Goal: Information Seeking & Learning: Learn about a topic

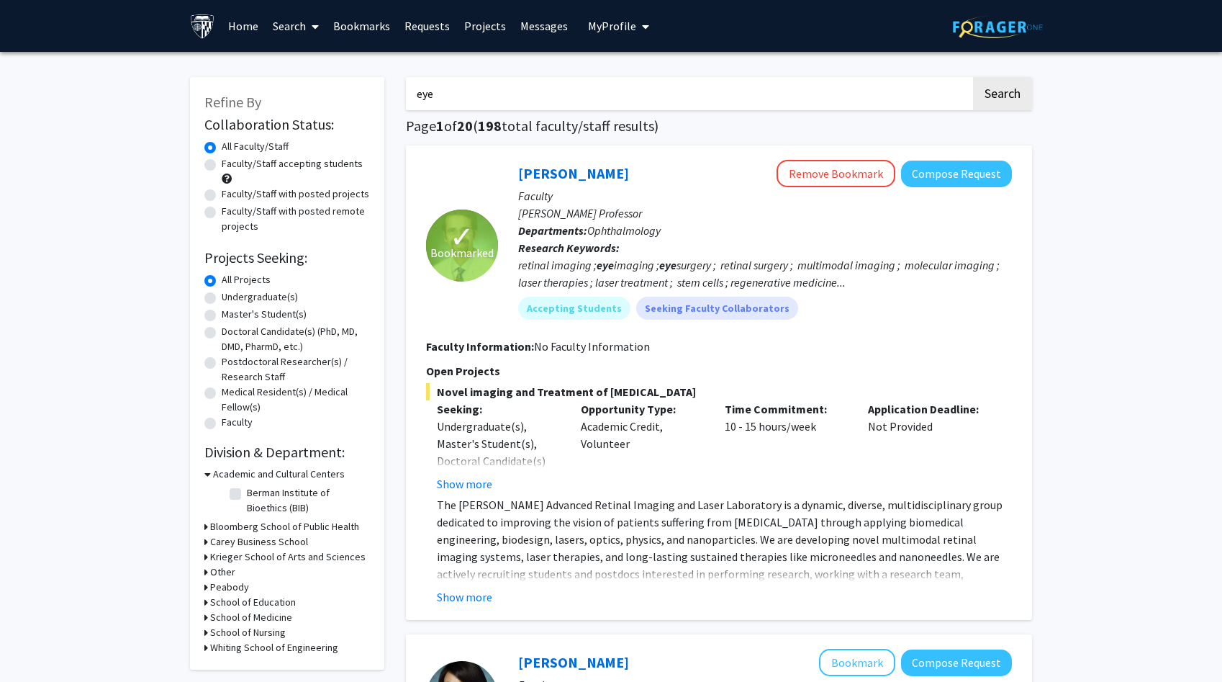
click at [317, 164] on label "Faculty/Staff accepting students" at bounding box center [292, 163] width 141 height 15
click at [231, 164] on input "Faculty/Staff accepting students" at bounding box center [226, 160] width 9 height 9
radio input "true"
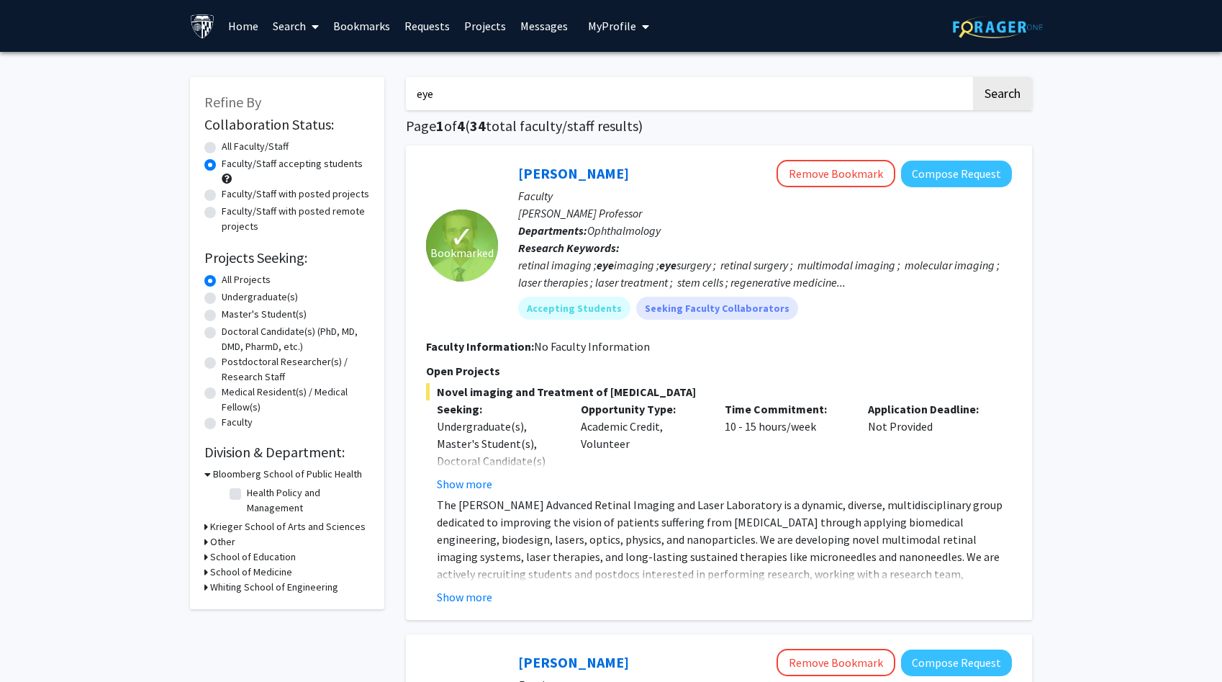
click at [481, 92] on input "eye" at bounding box center [688, 93] width 565 height 33
type input "\"
click at [245, 24] on link "Home" at bounding box center [243, 26] width 45 height 50
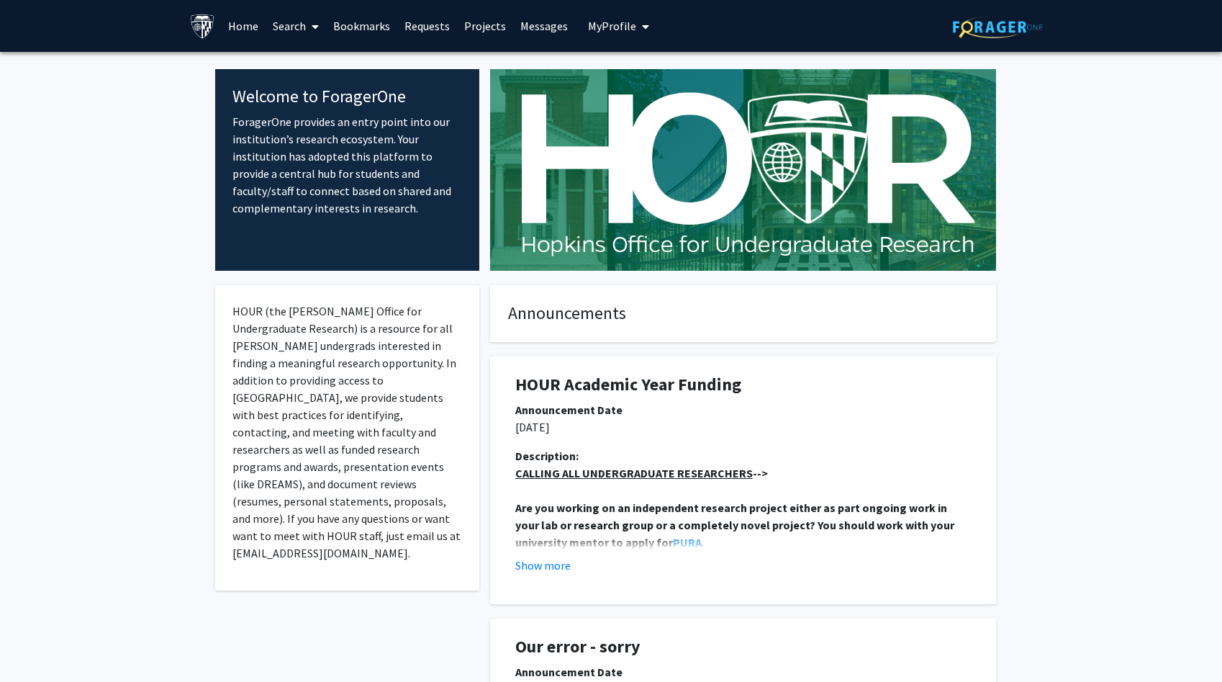
click at [289, 26] on link "Search" at bounding box center [296, 26] width 60 height 50
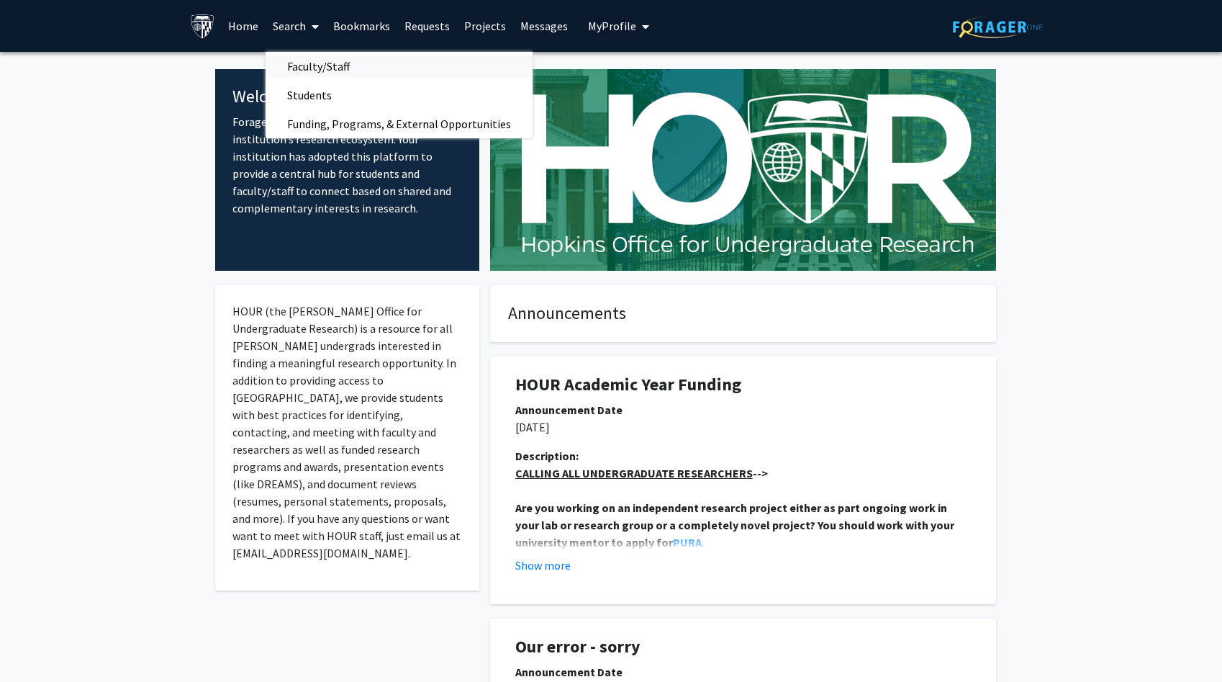
click at [294, 66] on span "Faculty/Staff" at bounding box center [319, 66] width 106 height 29
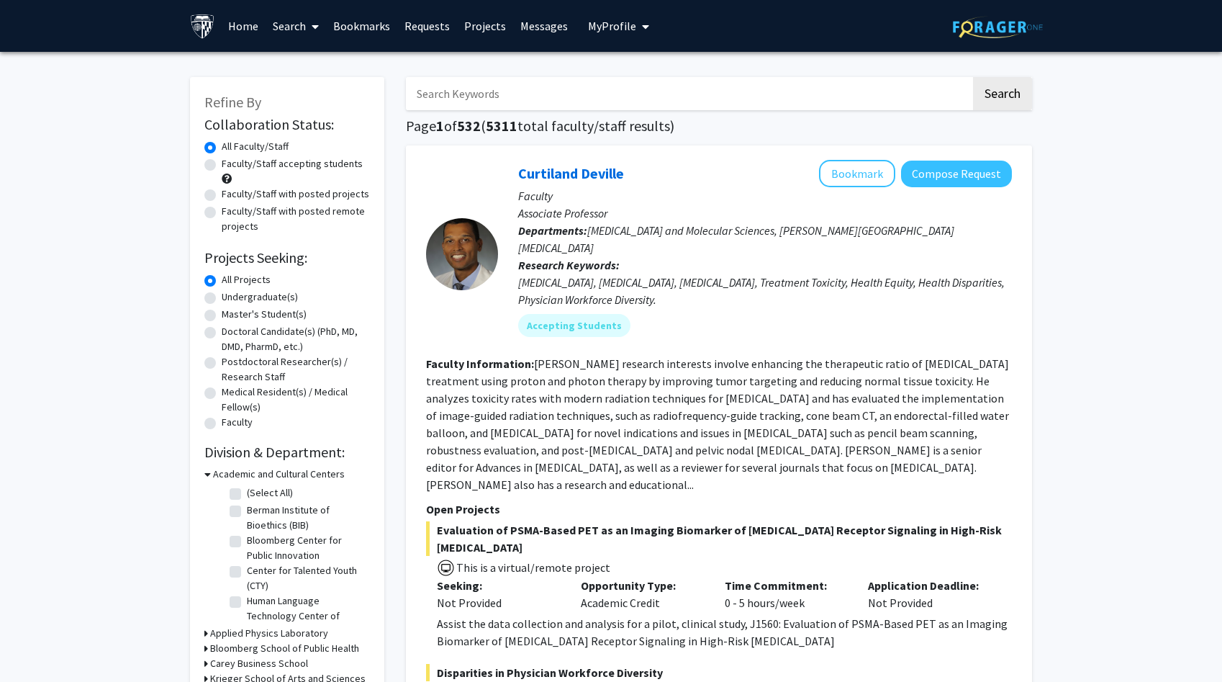
click at [299, 166] on label "Faculty/Staff accepting students" at bounding box center [292, 163] width 141 height 15
click at [231, 166] on input "Faculty/Staff accepting students" at bounding box center [226, 160] width 9 height 9
radio input "true"
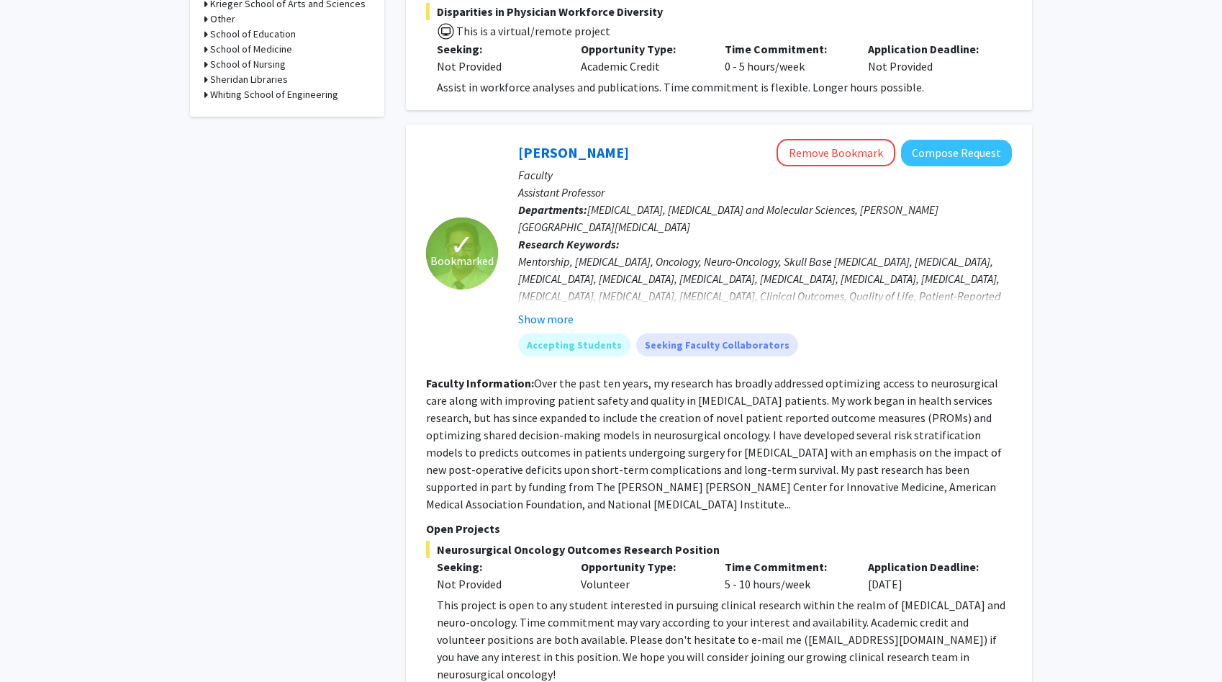
scroll to position [674, 0]
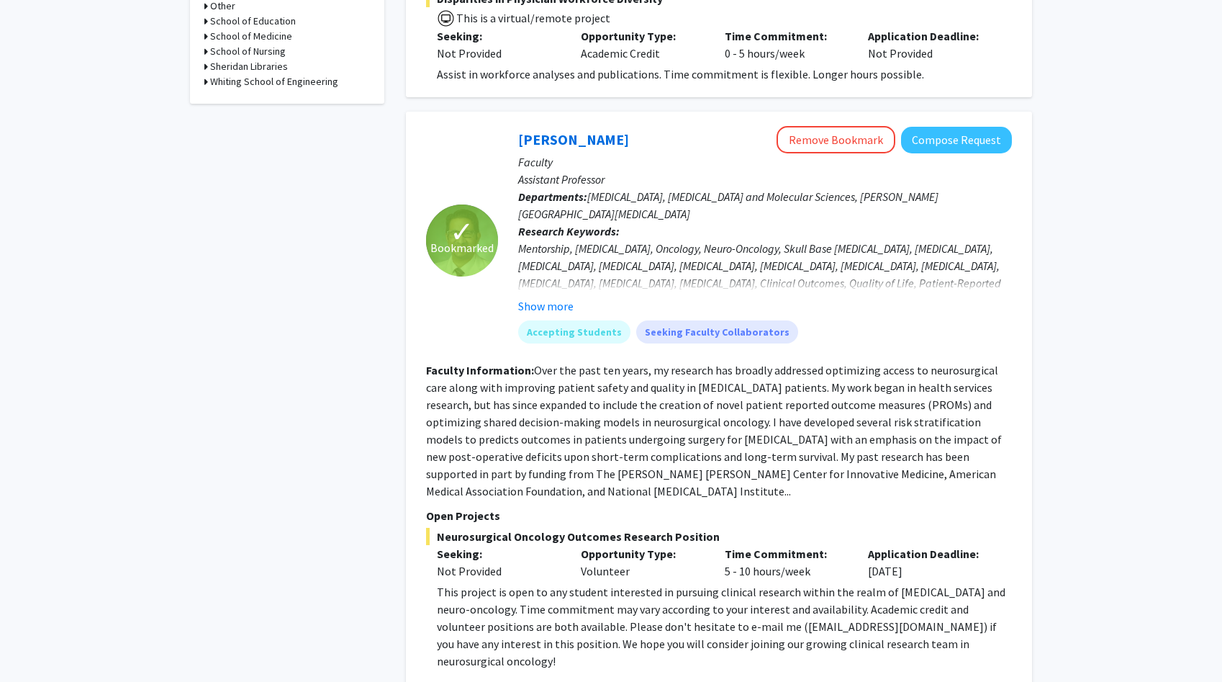
click at [535, 363] on fg-read-more "Over the past ten years, my research has broadly addressed optimizing access to…" at bounding box center [714, 430] width 576 height 135
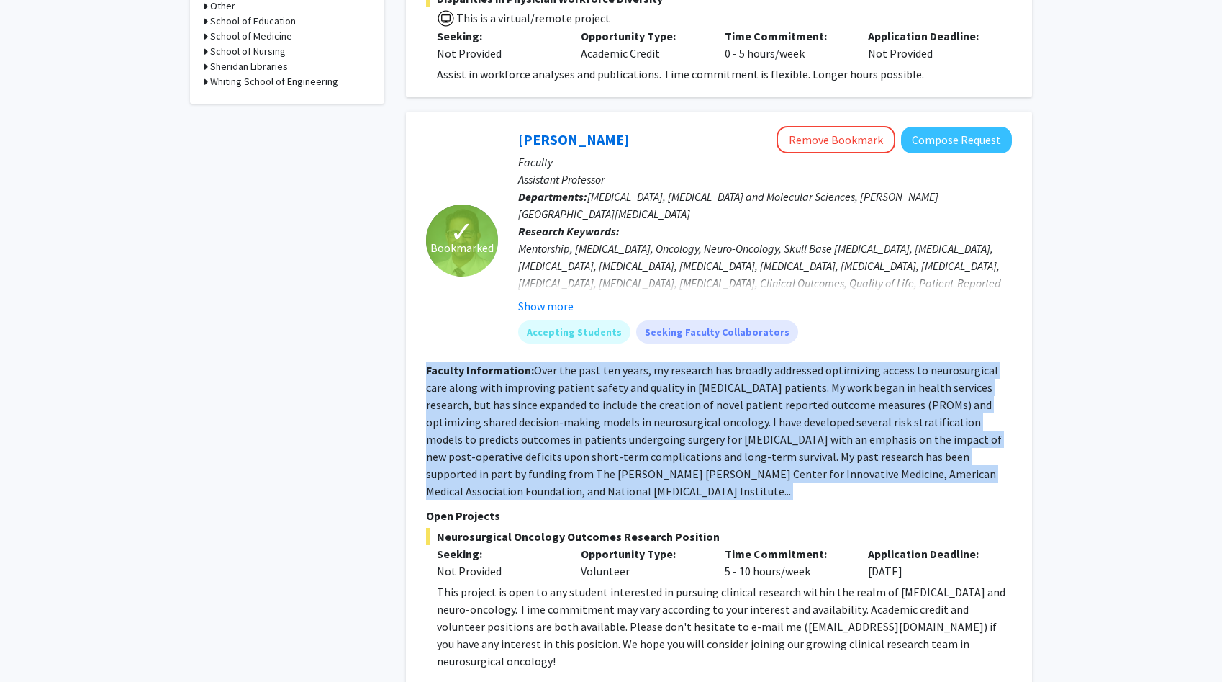
click at [535, 363] on fg-read-more "Over the past ten years, my research has broadly addressed optimizing access to…" at bounding box center [714, 430] width 576 height 135
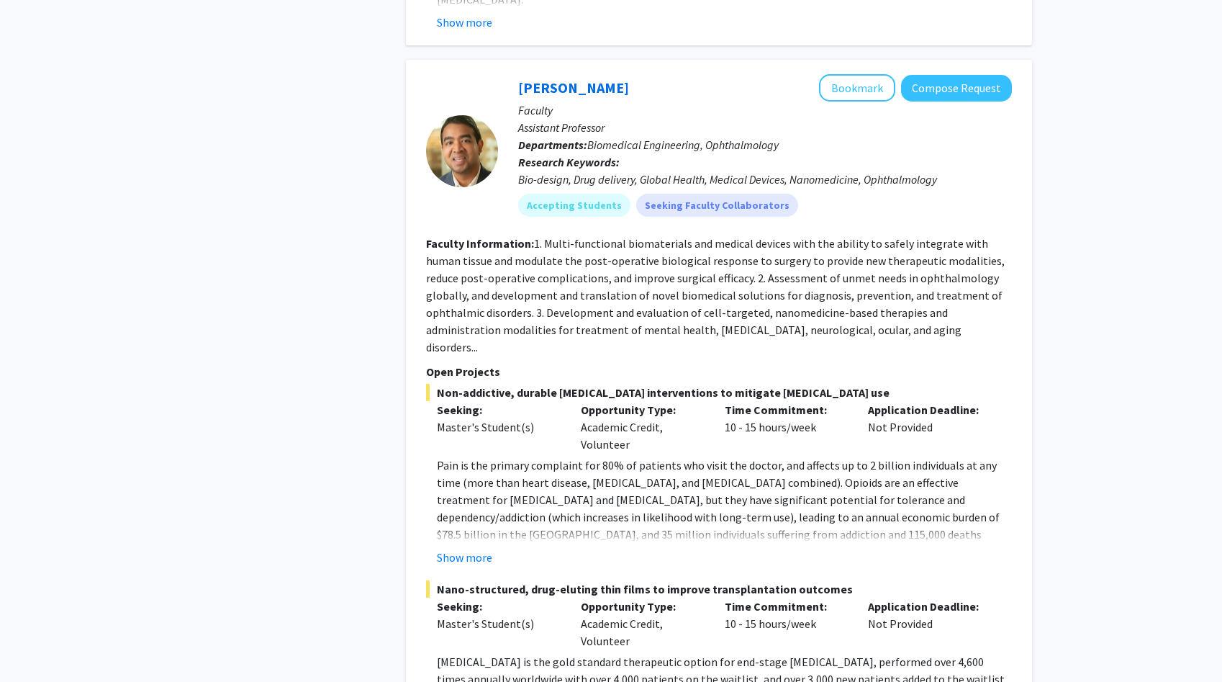
scroll to position [2787, 0]
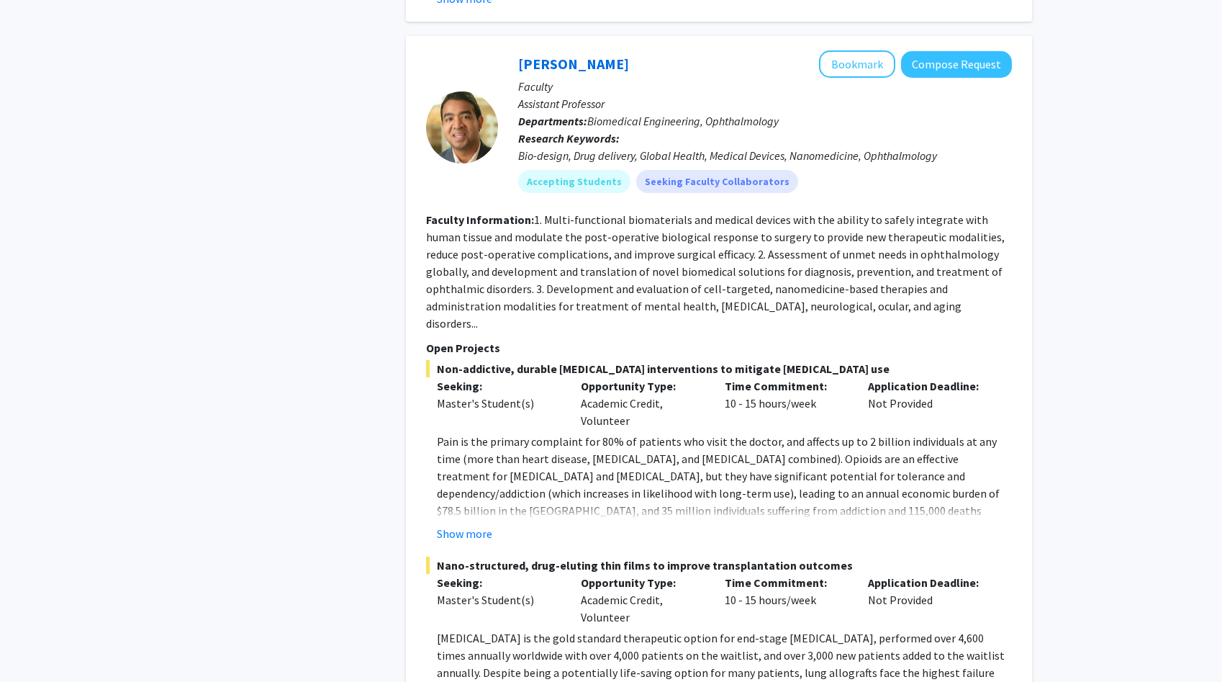
click at [471, 394] on div "Master's Student(s)" at bounding box center [498, 402] width 122 height 17
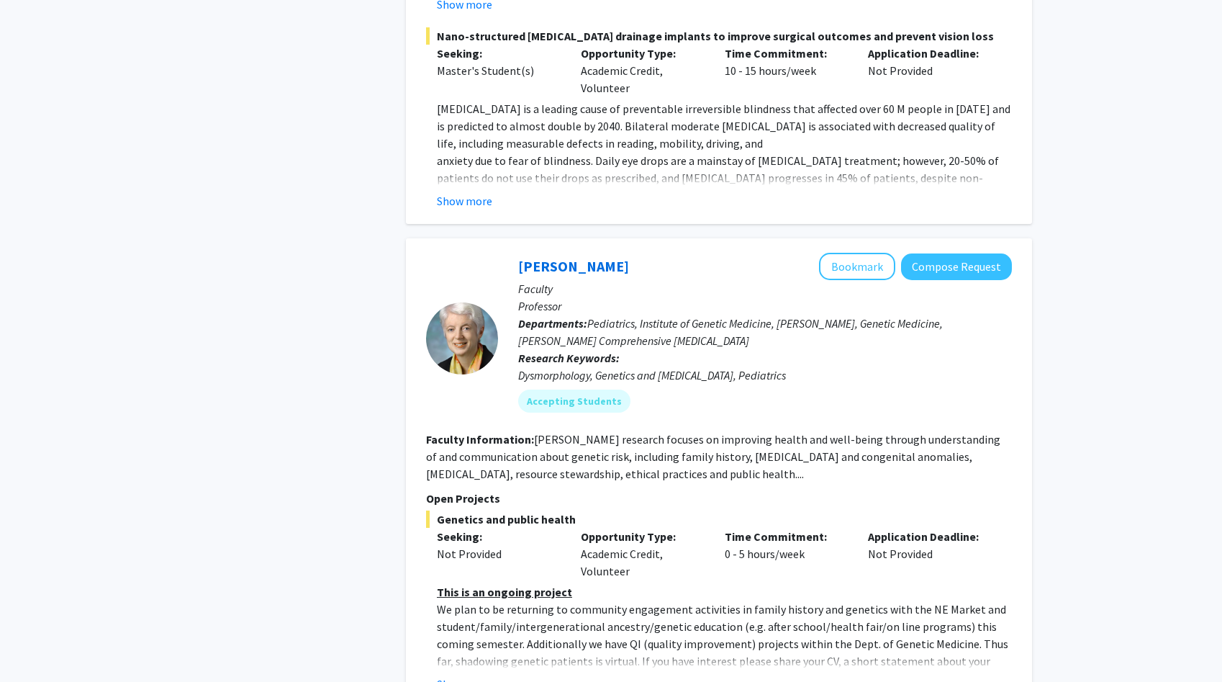
scroll to position [3527, 0]
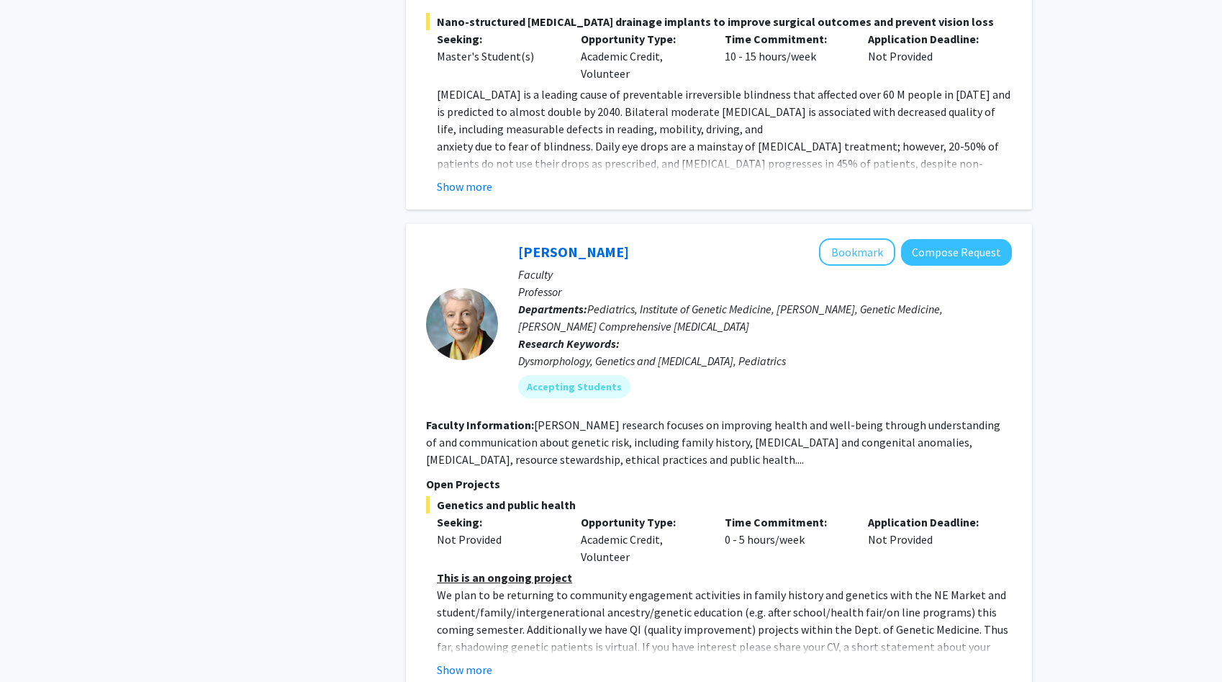
click at [483, 417] on fg-read-more "[PERSON_NAME] research focuses on improving health and well-being through under…" at bounding box center [713, 441] width 574 height 49
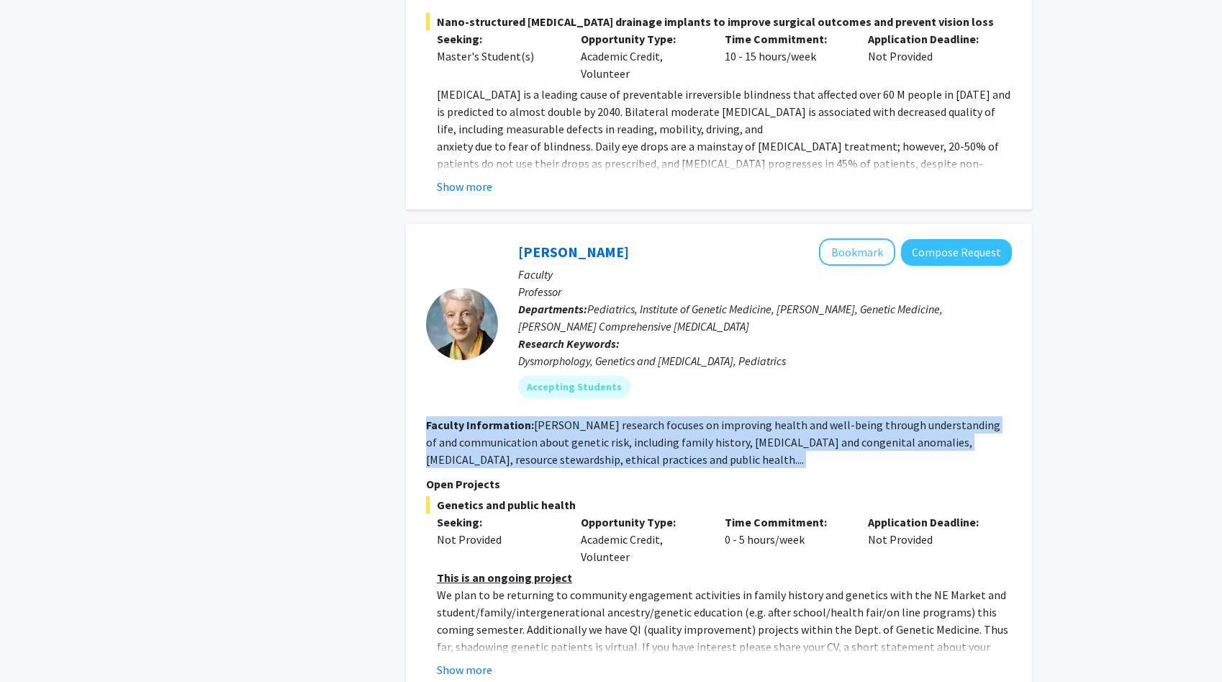
click at [483, 417] on fg-read-more "[PERSON_NAME] research focuses on improving health and well-being through under…" at bounding box center [713, 441] width 574 height 49
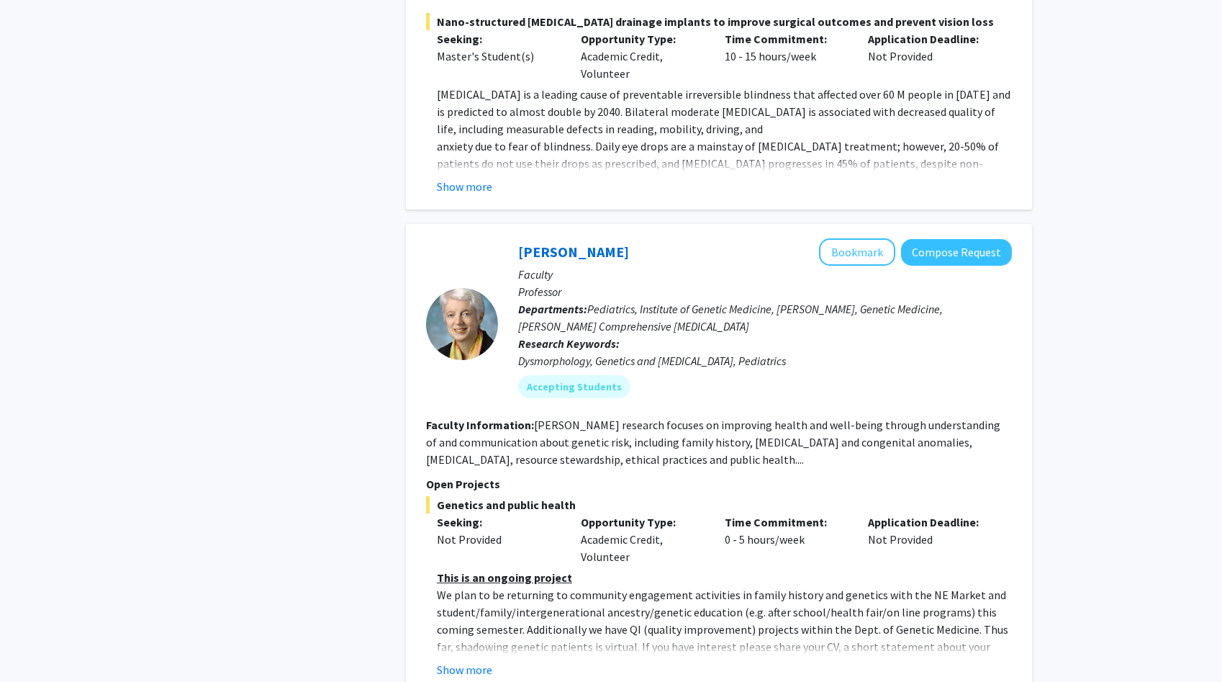
click at [483, 417] on fg-read-more "[PERSON_NAME] research focuses on improving health and well-being through under…" at bounding box center [713, 441] width 574 height 49
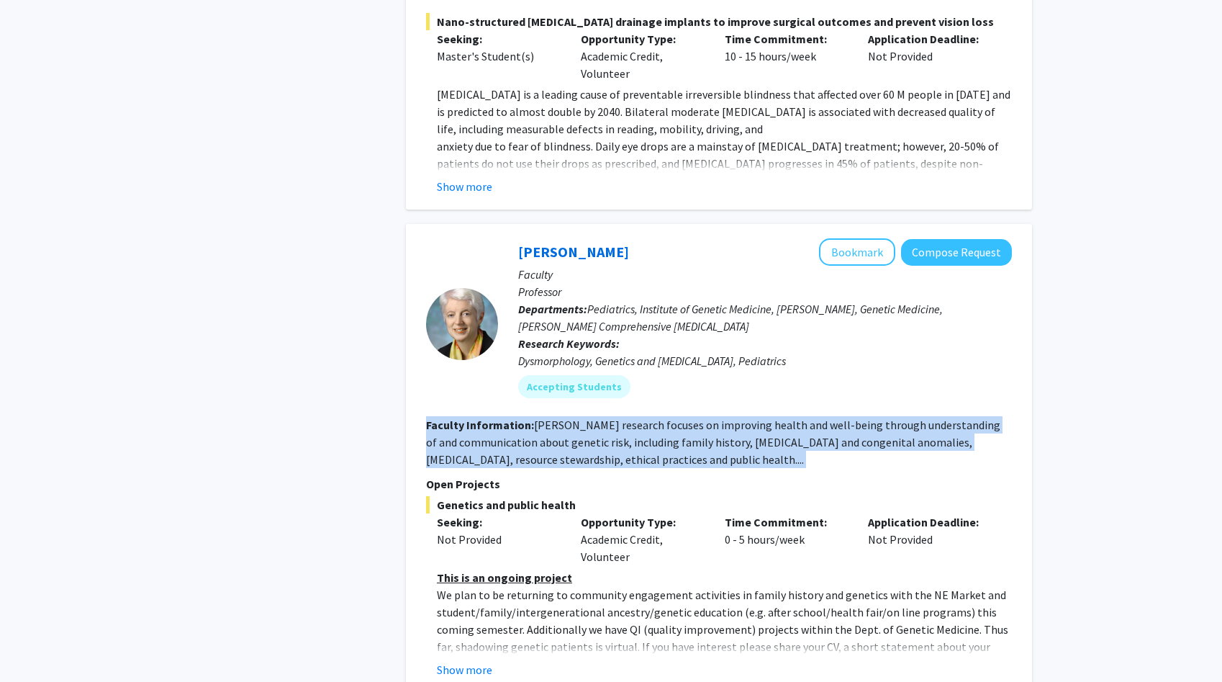
click at [483, 417] on fg-read-more "[PERSON_NAME] research focuses on improving health and well-being through under…" at bounding box center [713, 441] width 574 height 49
click at [476, 661] on button "Show more" at bounding box center [464, 669] width 55 height 17
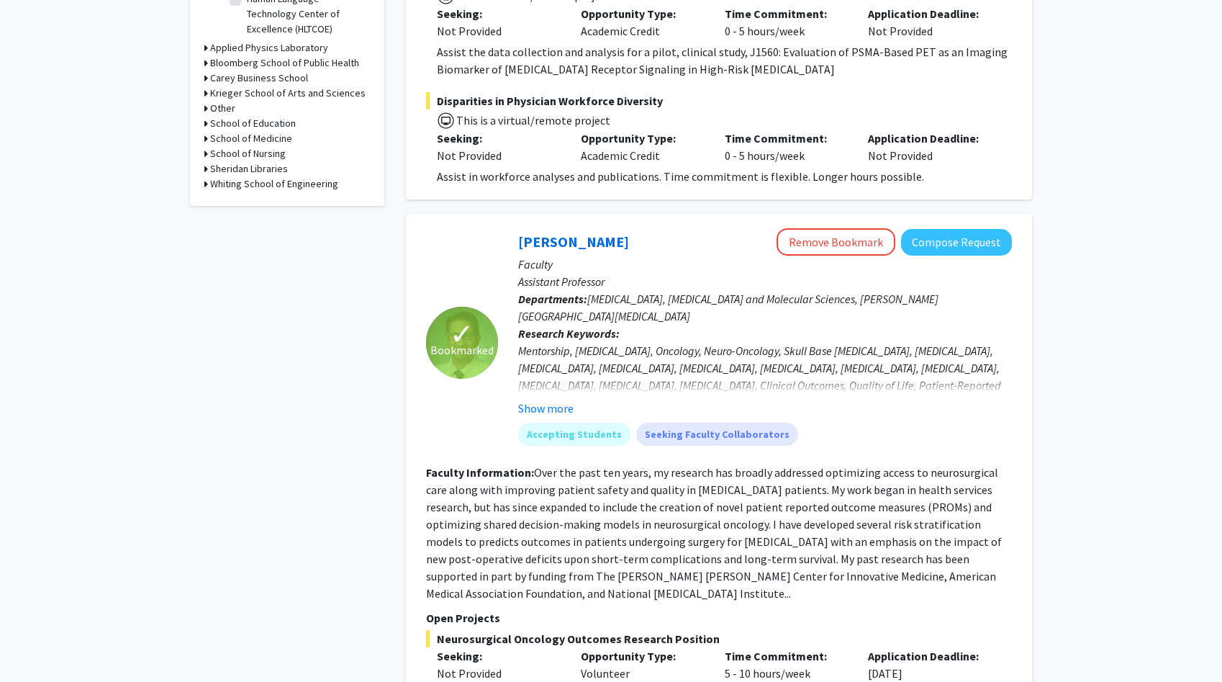
scroll to position [0, 0]
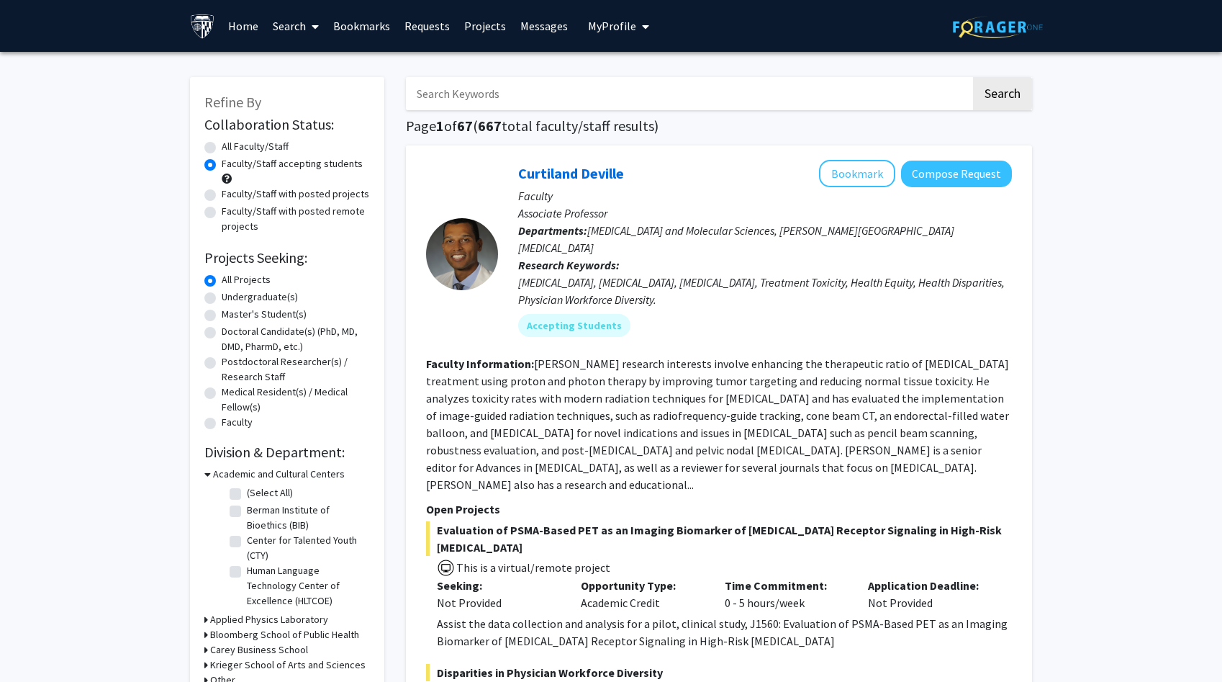
click at [482, 97] on input "Search Keywords" at bounding box center [688, 93] width 565 height 33
type input "lung"
click at [973, 77] on button "Search" at bounding box center [1002, 93] width 59 height 33
radio input "true"
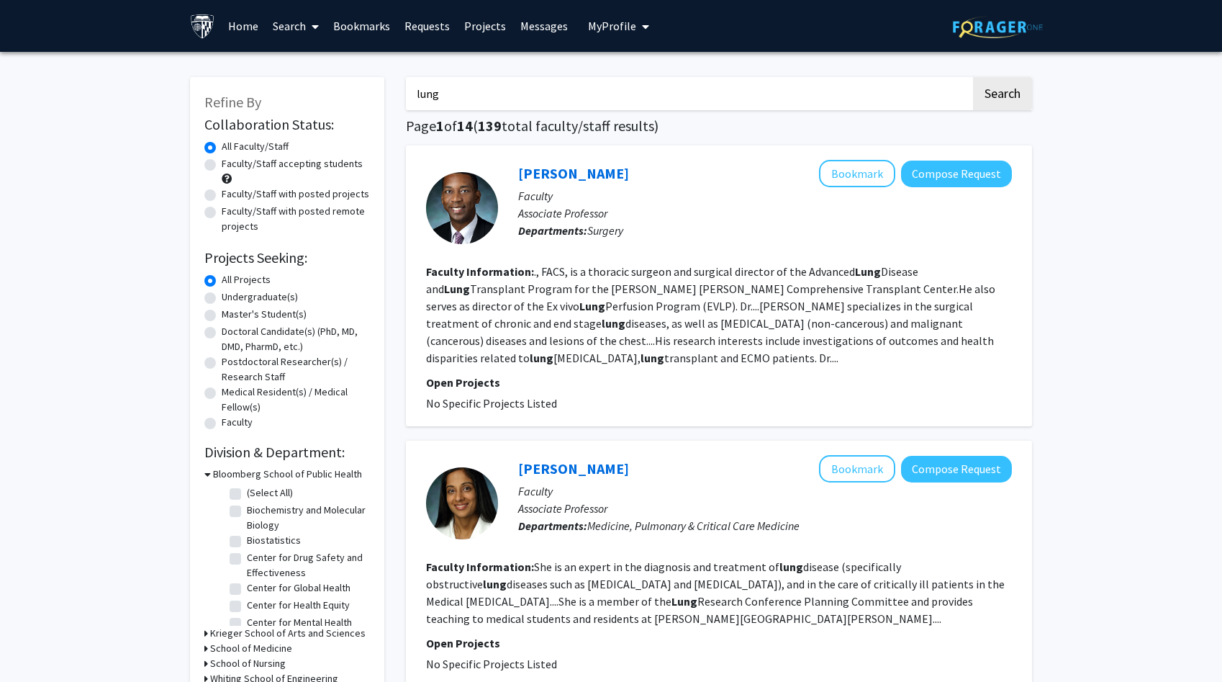
click at [316, 163] on label "Faculty/Staff accepting students" at bounding box center [292, 163] width 141 height 15
click at [231, 163] on input "Faculty/Staff accepting students" at bounding box center [226, 160] width 9 height 9
radio input "true"
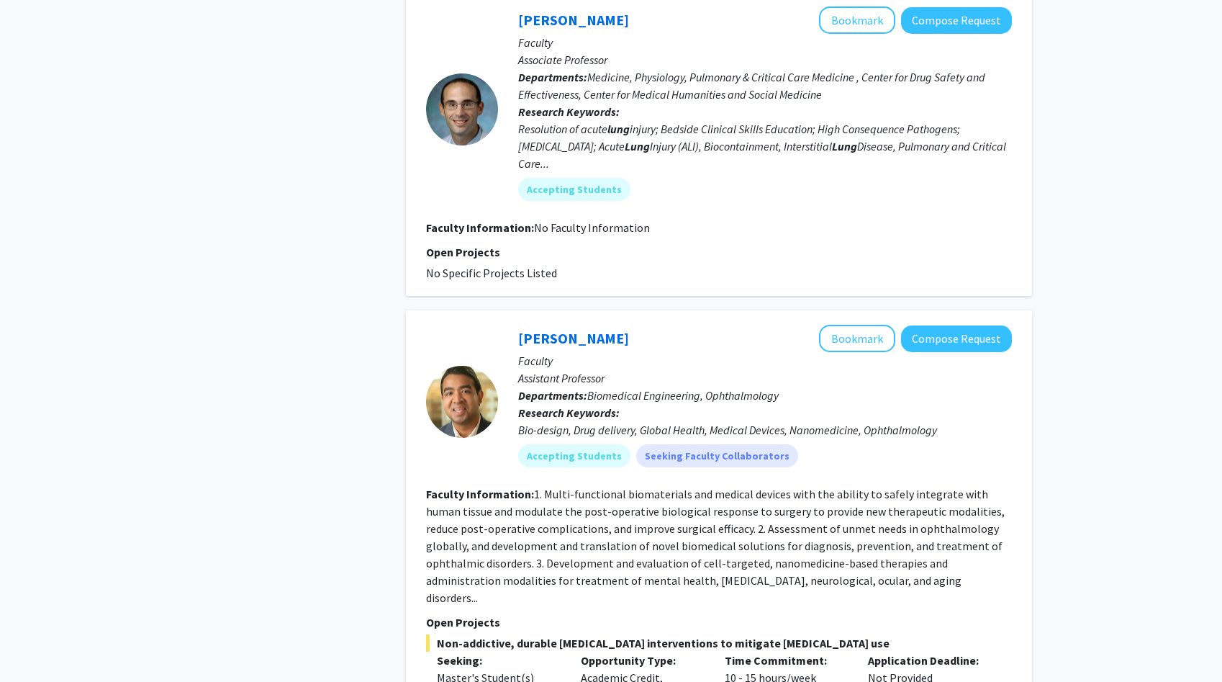
scroll to position [1710, 0]
click at [543, 494] on fg-read-more "1. Multi-functional biomaterials and medical devices with the ability to safely…" at bounding box center [715, 545] width 579 height 118
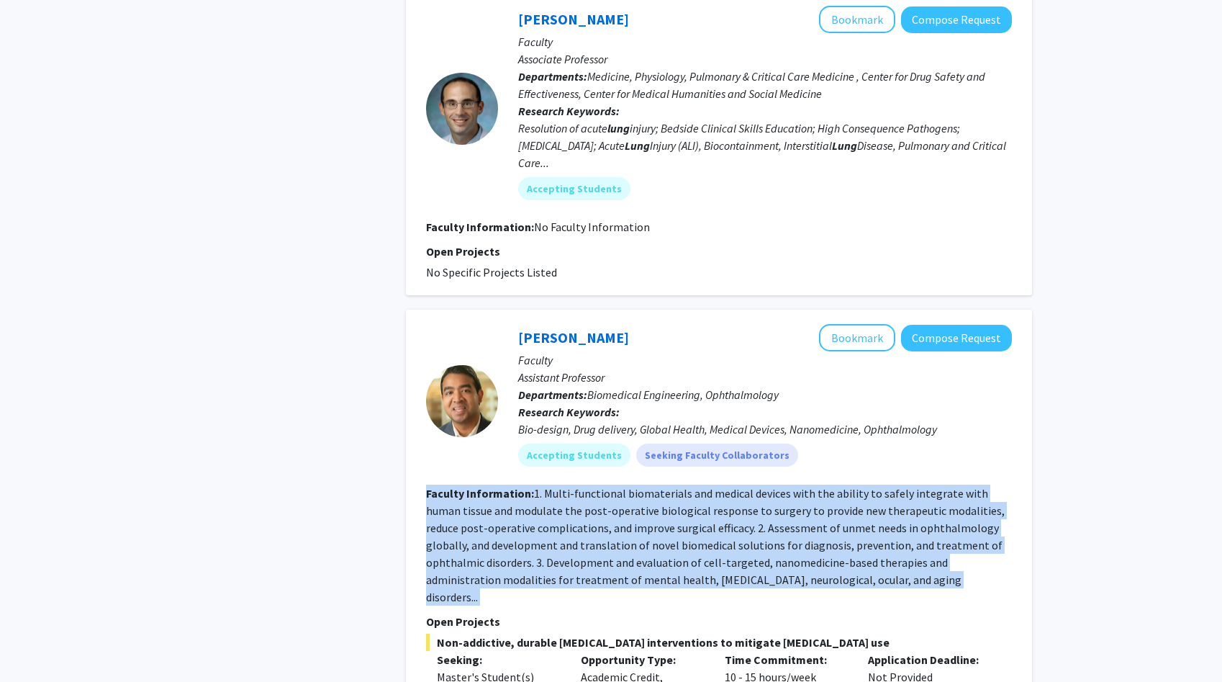
click at [543, 494] on fg-read-more "1. Multi-functional biomaterials and medical devices with the ability to safely…" at bounding box center [715, 545] width 579 height 118
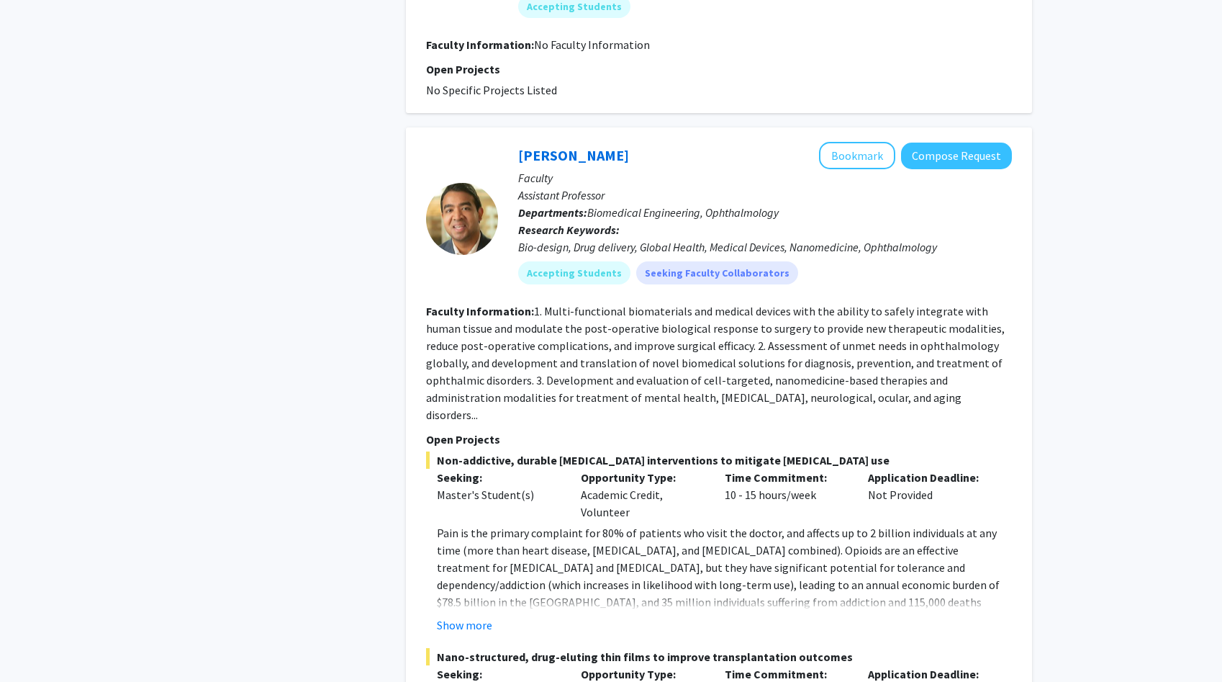
scroll to position [1902, 0]
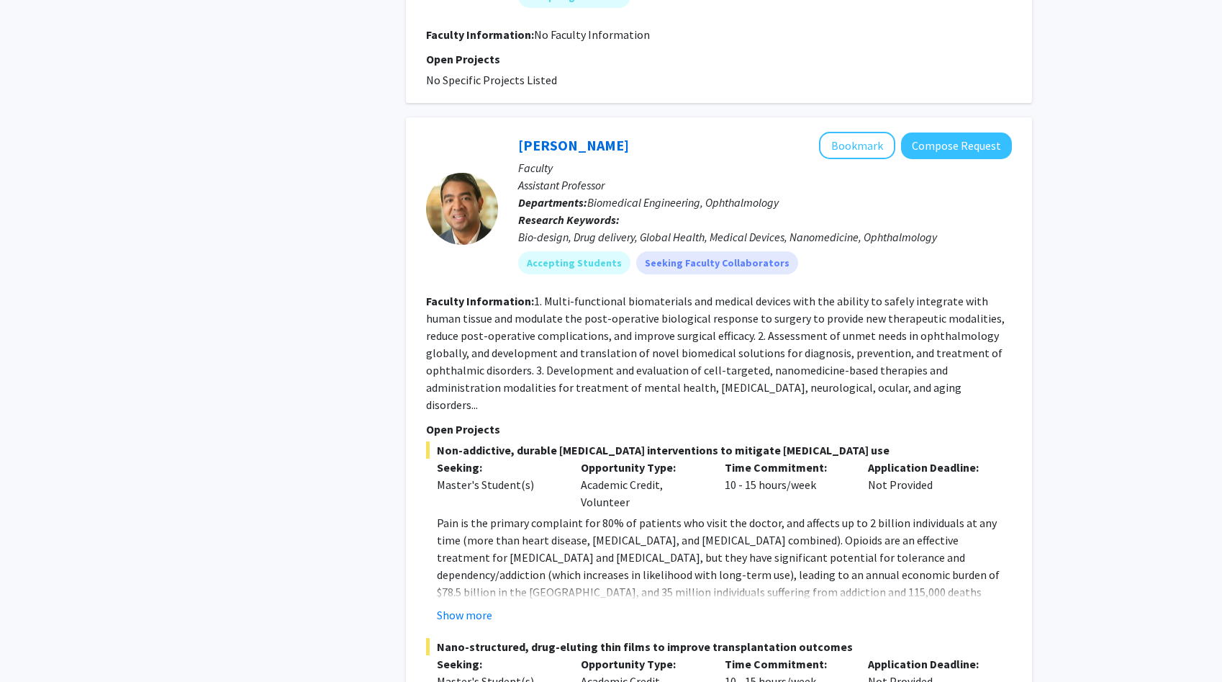
click at [495, 542] on p "Pain is the primary complaint for 80% of patients who visit the doctor, and aff…" at bounding box center [724, 574] width 575 height 121
click at [489, 606] on button "Show more" at bounding box center [464, 614] width 55 height 17
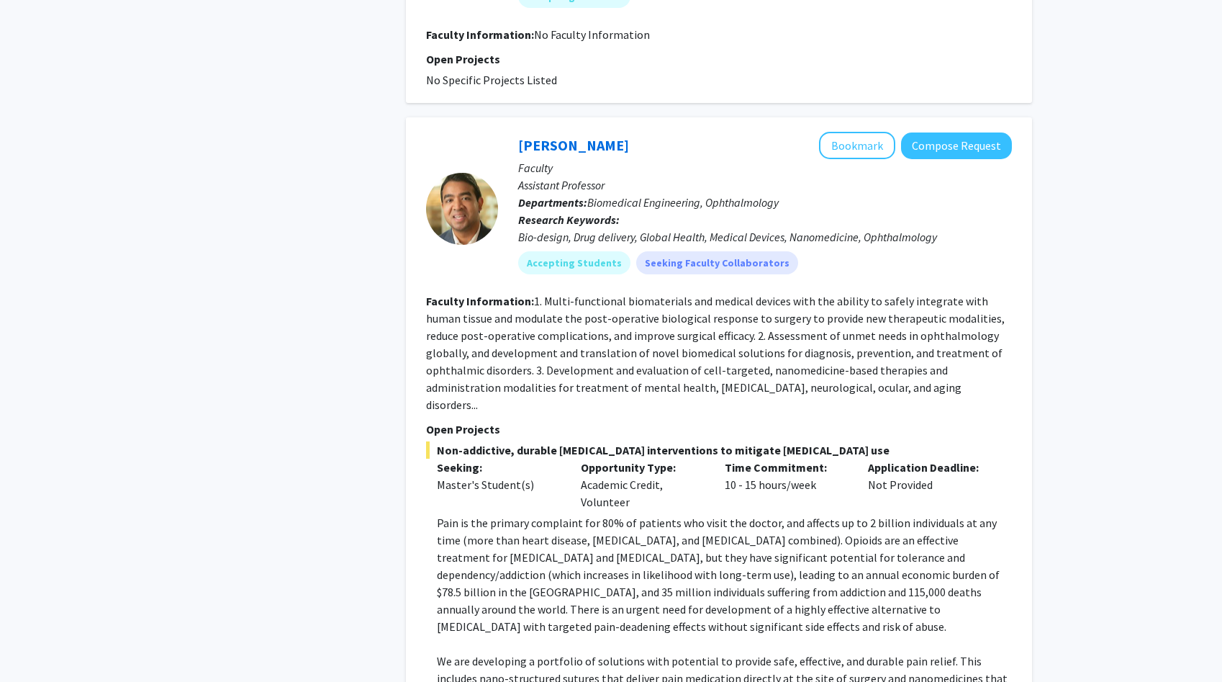
click at [520, 522] on p "Pain is the primary complaint for 80% of patients who visit the doctor, and aff…" at bounding box center [724, 574] width 575 height 121
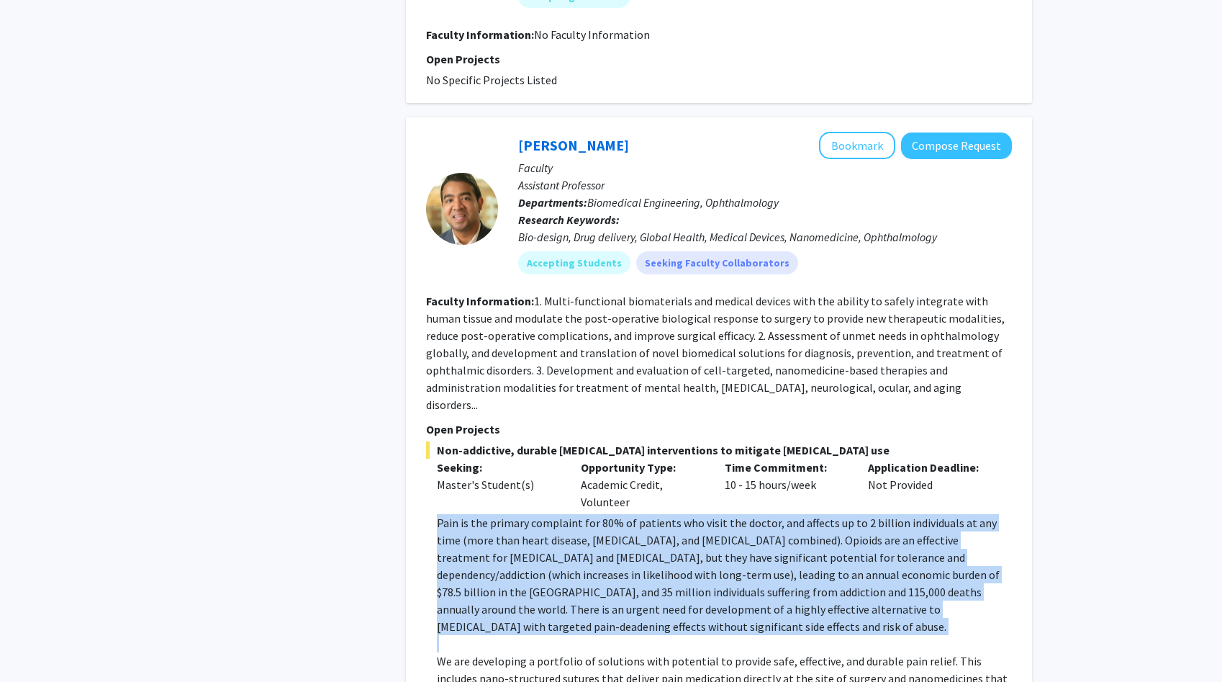
click at [721, 652] on p "We are developing a portfolio of solutions with potential to provide safe, effe…" at bounding box center [724, 678] width 575 height 52
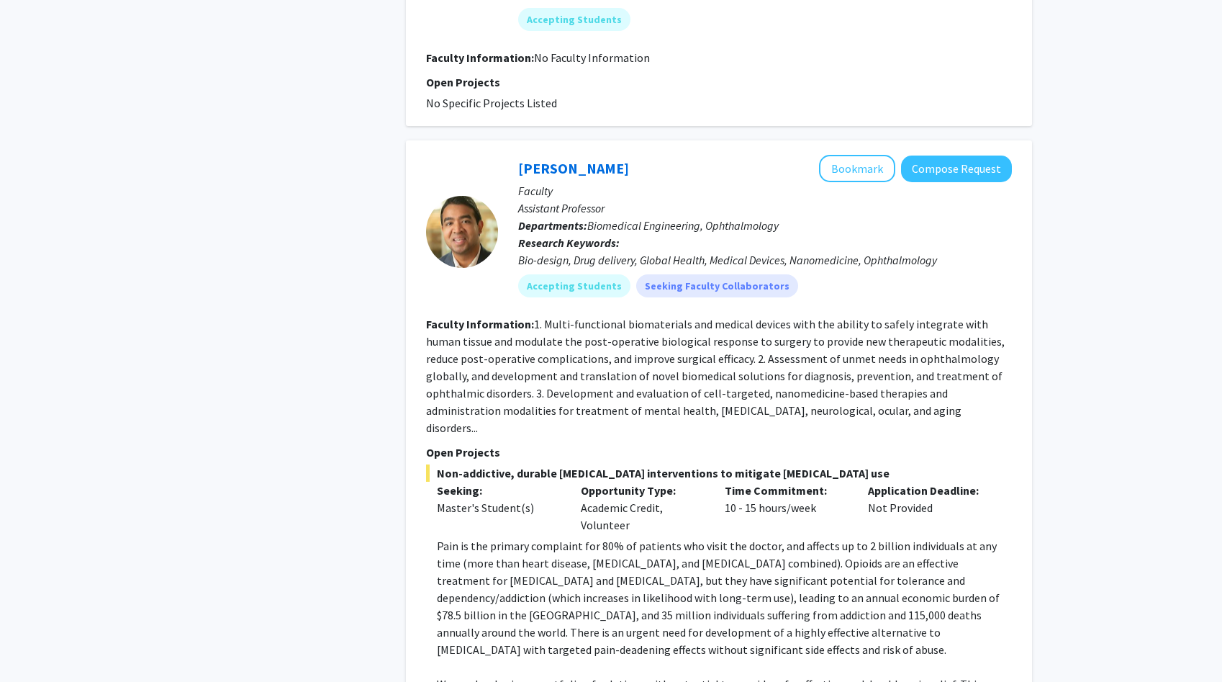
scroll to position [1868, 0]
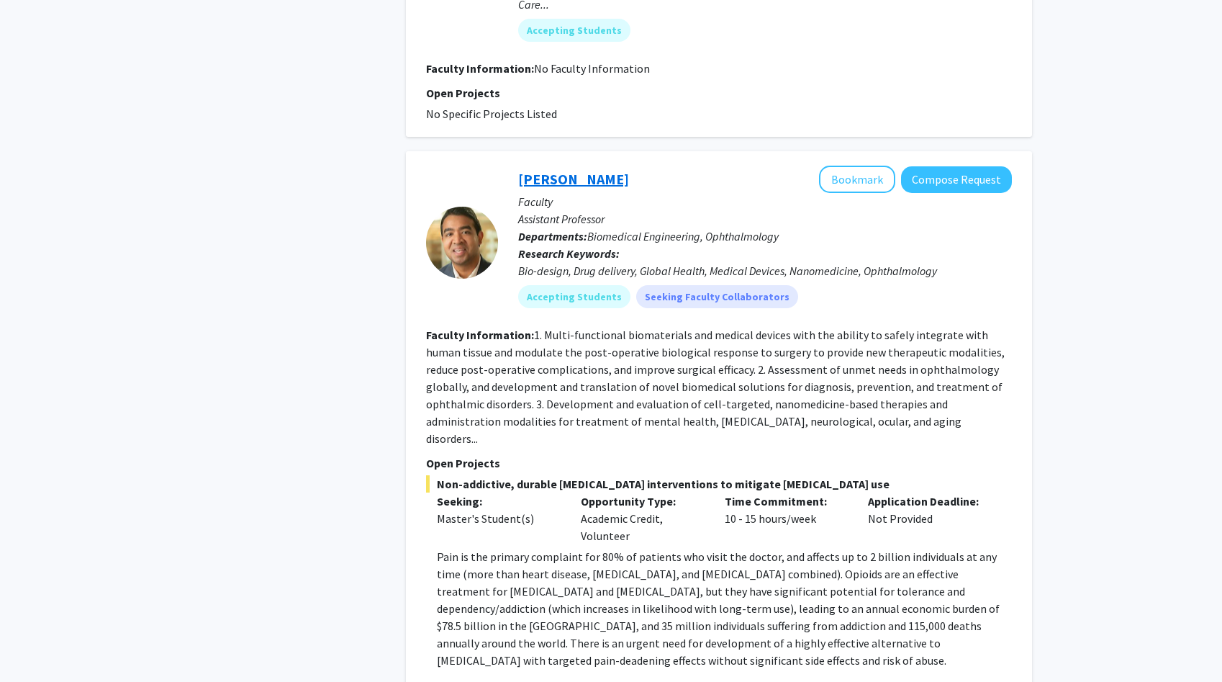
click at [561, 170] on link "[PERSON_NAME]" at bounding box center [573, 179] width 111 height 18
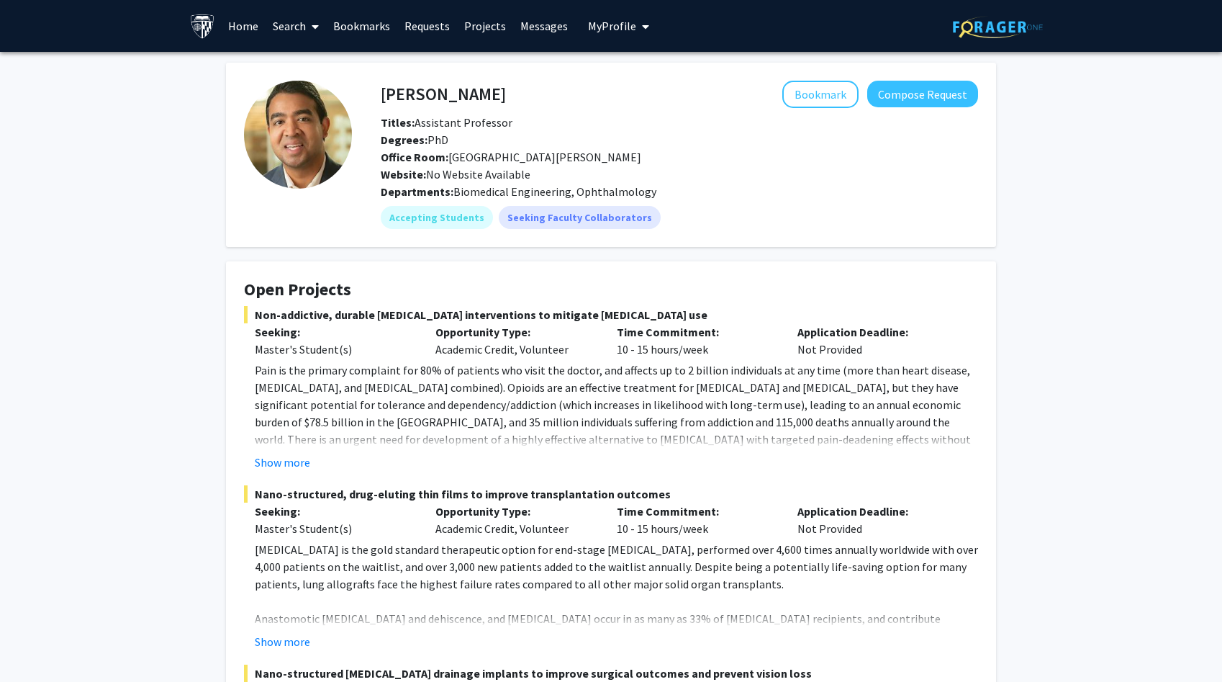
click at [356, 11] on link "Bookmarks" at bounding box center [361, 26] width 71 height 50
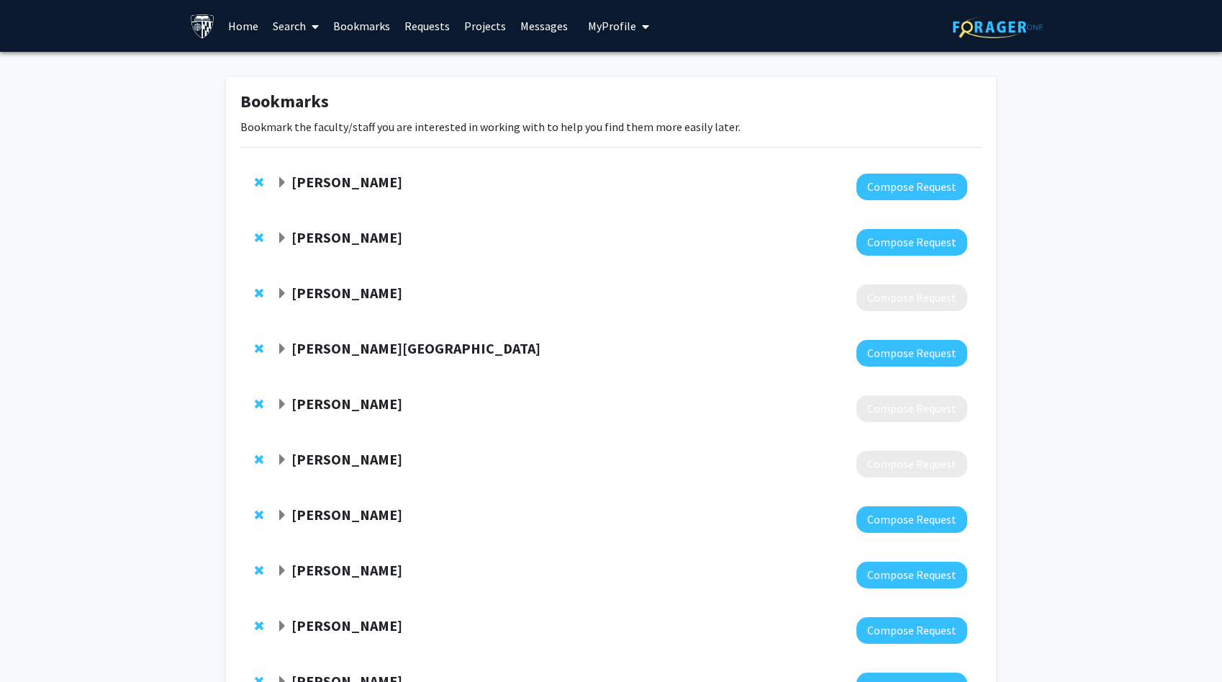
click at [255, 290] on span "Remove John Toscano from bookmarks" at bounding box center [259, 293] width 9 height 12
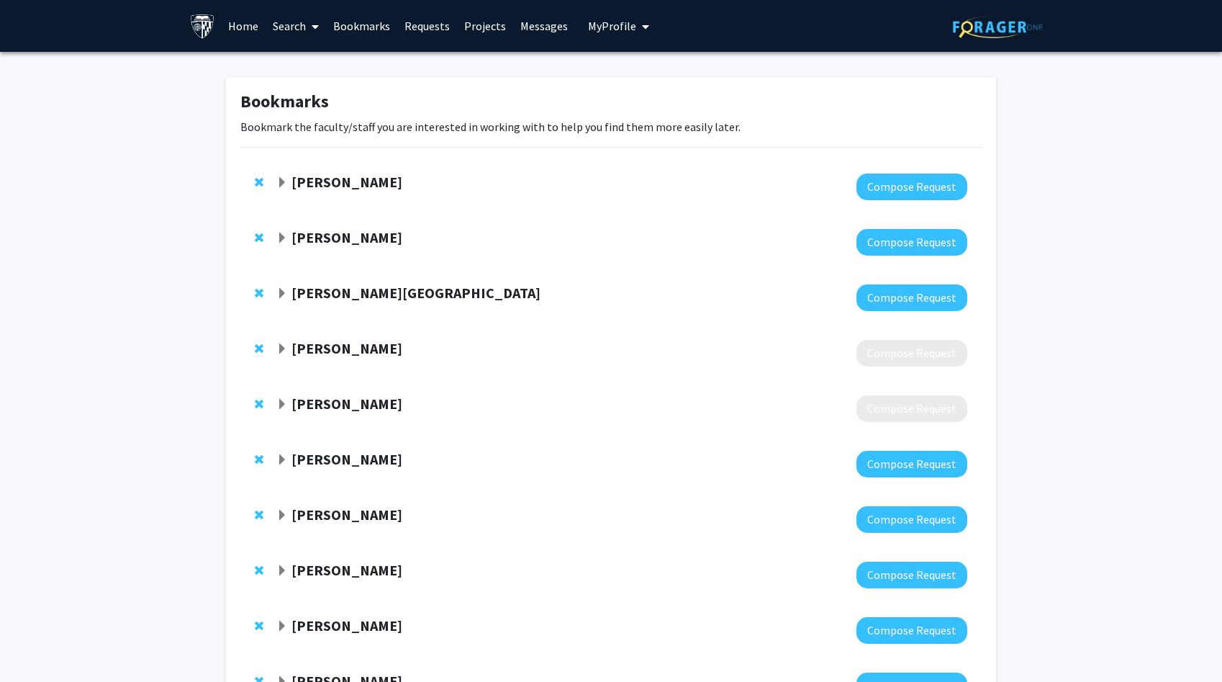
click at [253, 350] on div "[PERSON_NAME] Compose Request" at bounding box center [610, 352] width 741 height 55
click at [257, 350] on span "Remove Steve Rokita from bookmarks" at bounding box center [259, 349] width 9 height 12
click at [257, 350] on span "Remove Luisa Cochella from bookmarks" at bounding box center [259, 349] width 9 height 12
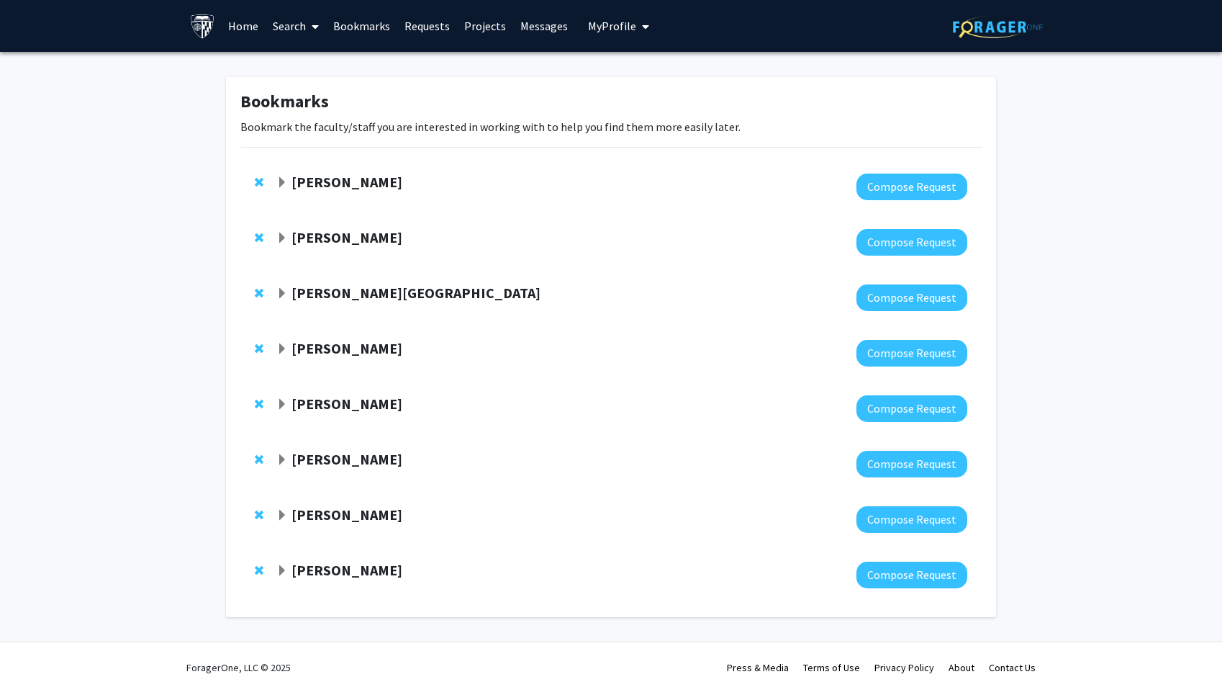
click at [323, 570] on strong "[PERSON_NAME]" at bounding box center [346, 570] width 111 height 18
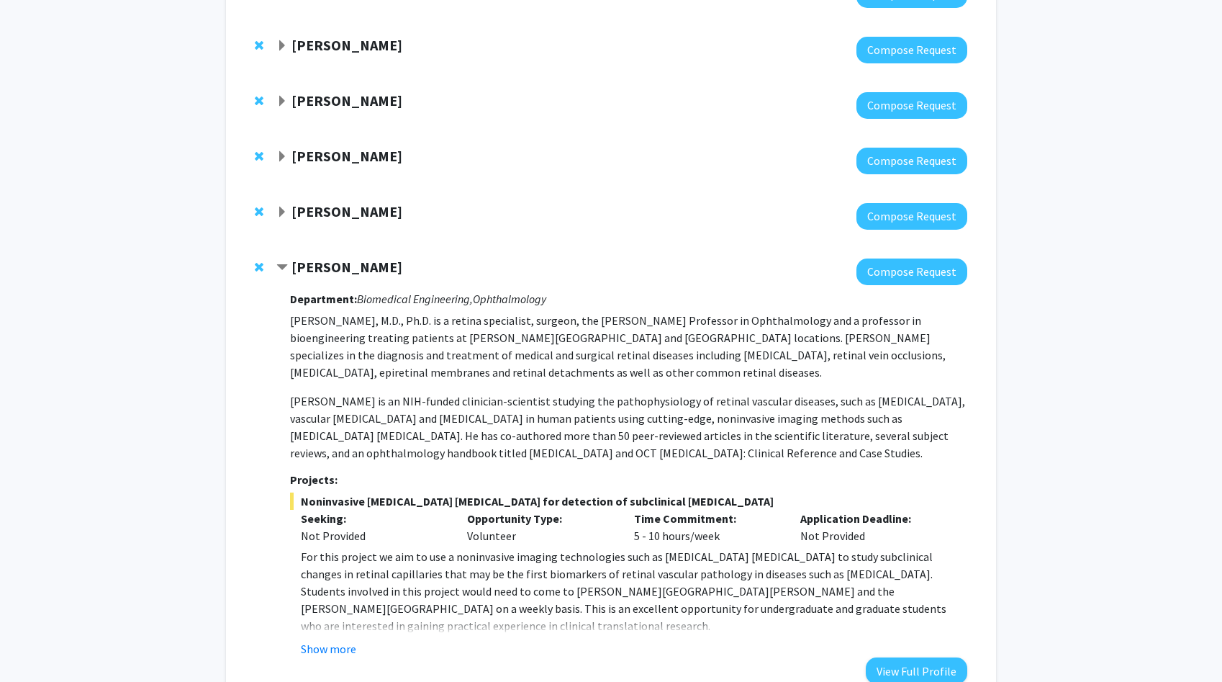
scroll to position [294, 0]
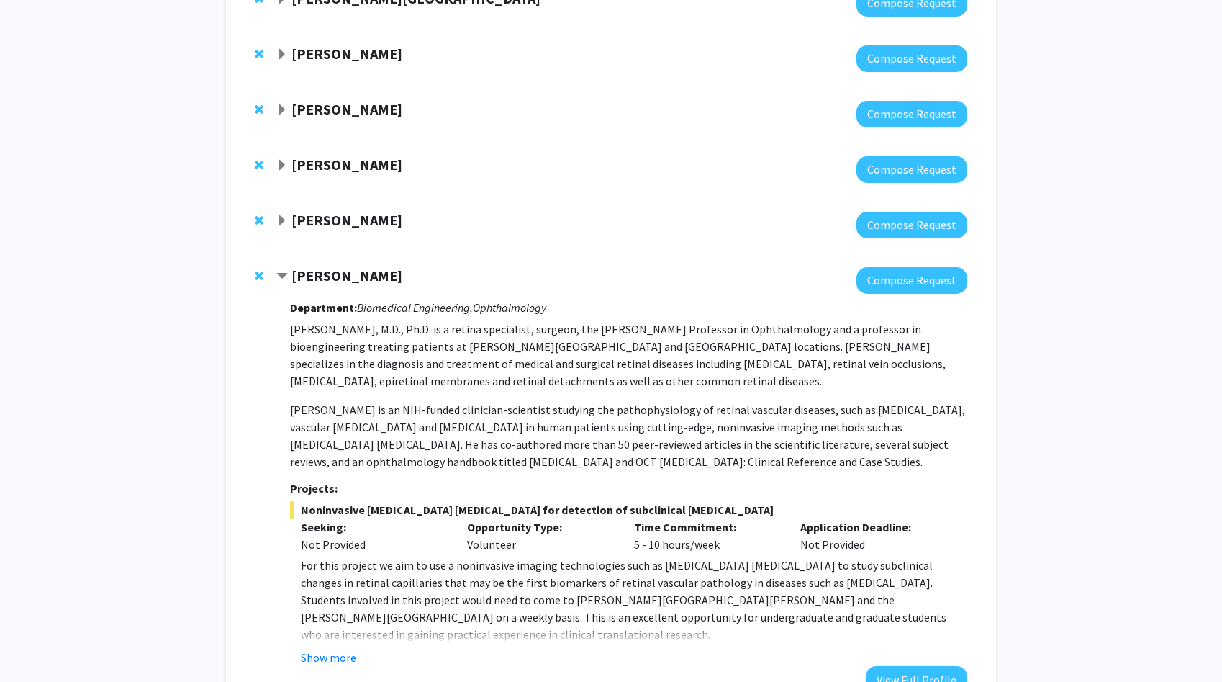
click at [263, 274] on span "Remove Amir Kashani from bookmarks" at bounding box center [259, 276] width 9 height 12
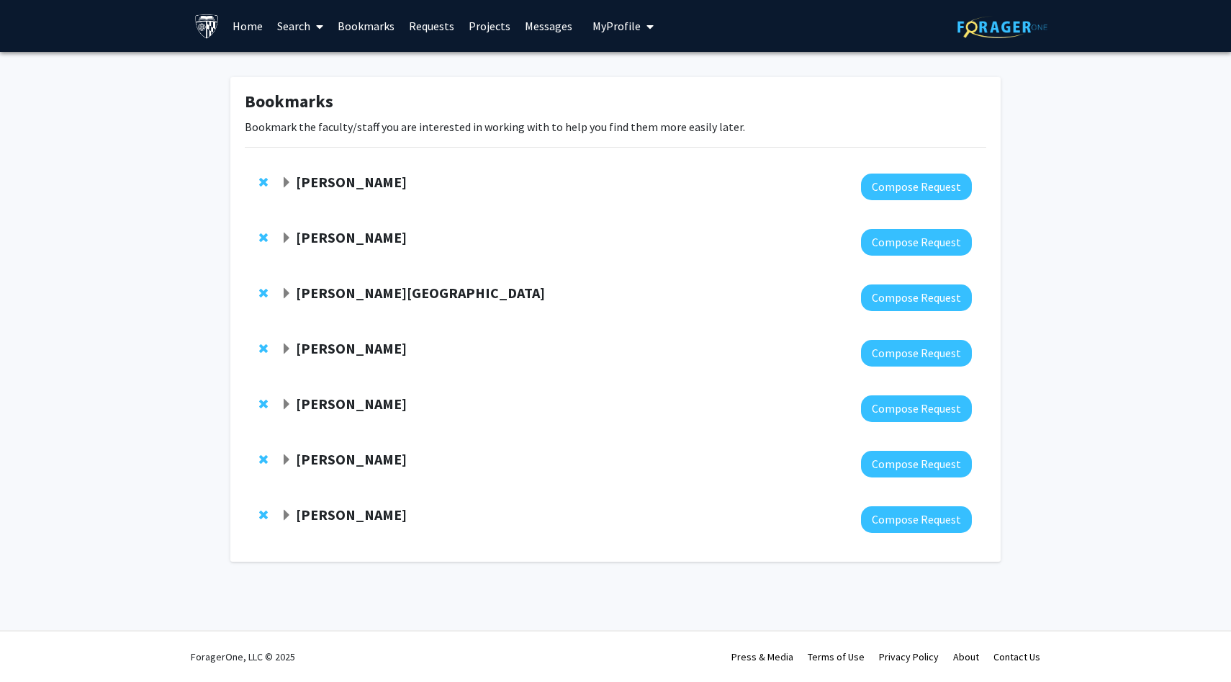
click at [338, 516] on strong "[PERSON_NAME]" at bounding box center [351, 514] width 111 height 18
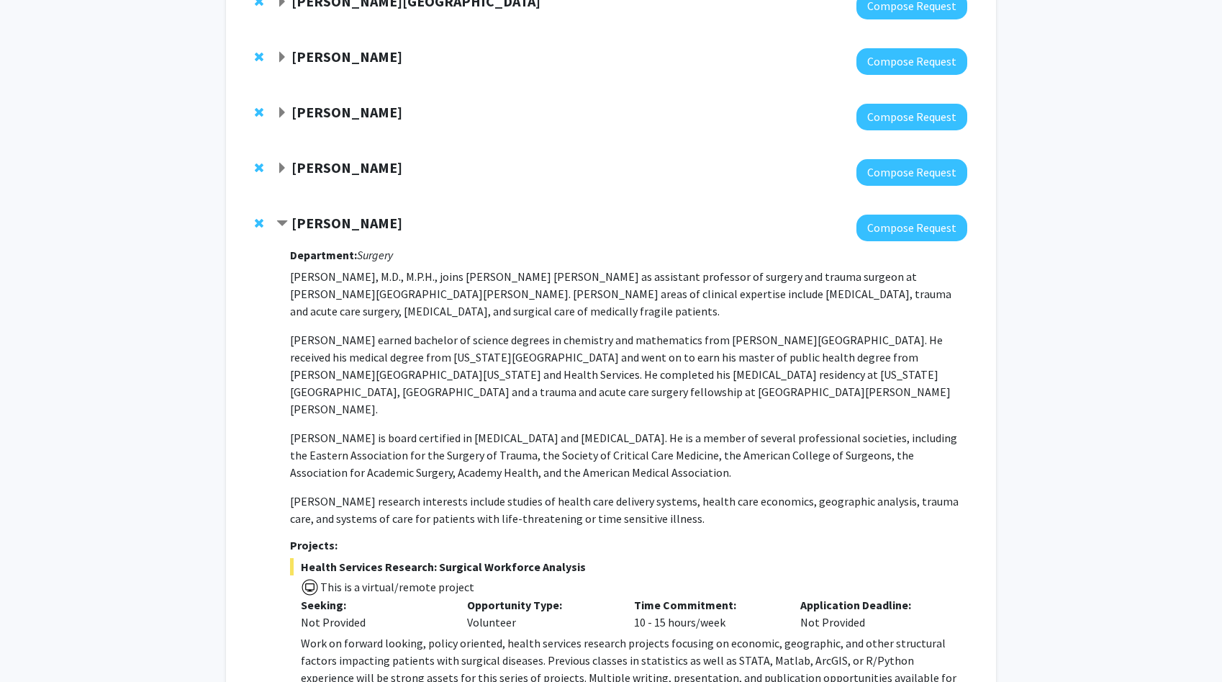
scroll to position [296, 0]
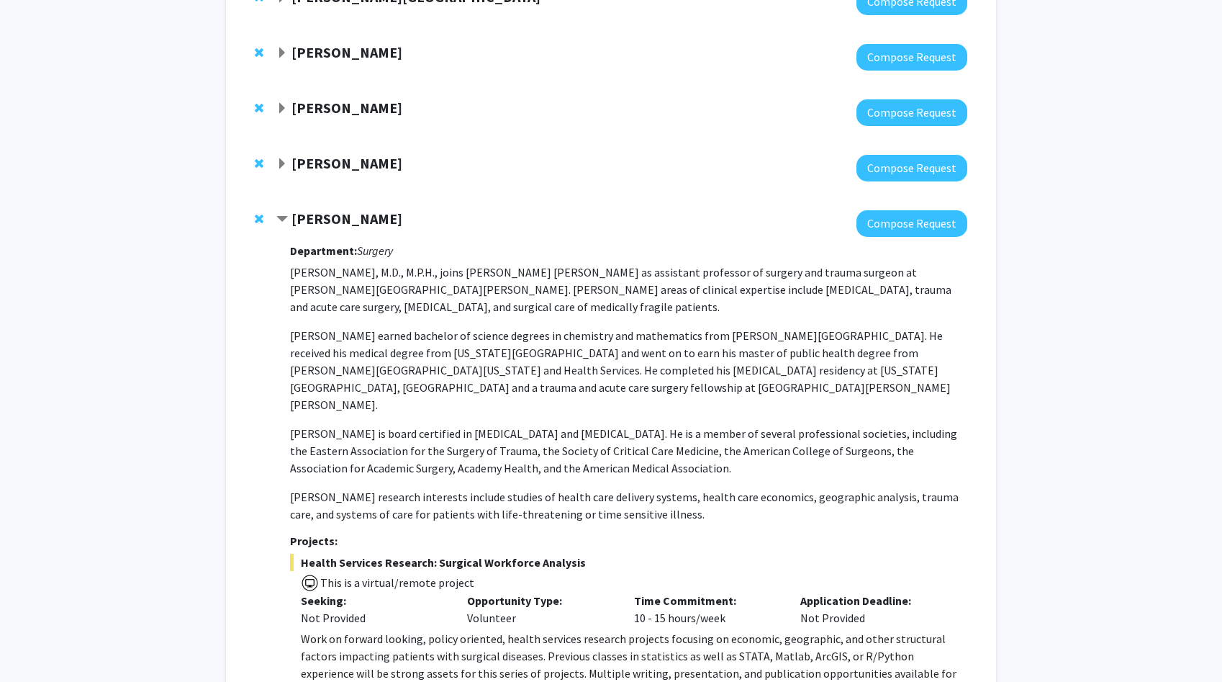
click at [253, 217] on div "[PERSON_NAME] Compose Request Department: Surgery [PERSON_NAME], M.D., M.P.H., …" at bounding box center [610, 468] width 741 height 544
click at [261, 215] on span "Remove Alistair Kent from bookmarks" at bounding box center [259, 219] width 9 height 12
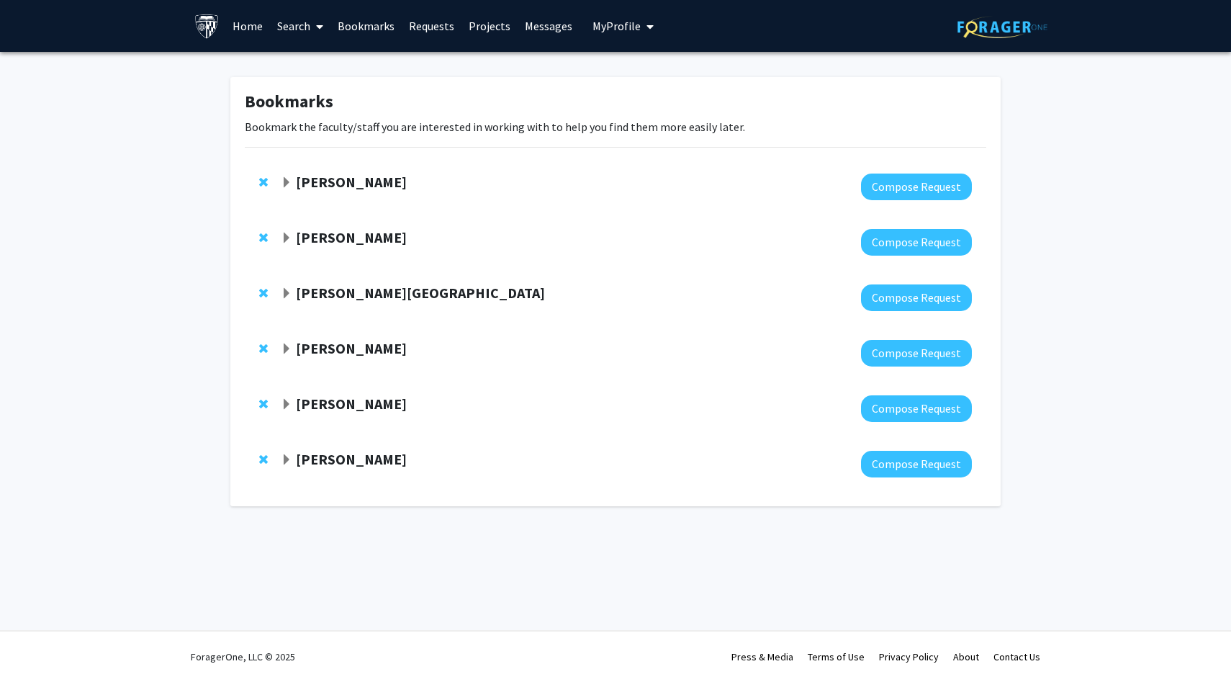
click at [289, 345] on span "Expand Alexander Baras Bookmark" at bounding box center [287, 349] width 12 height 12
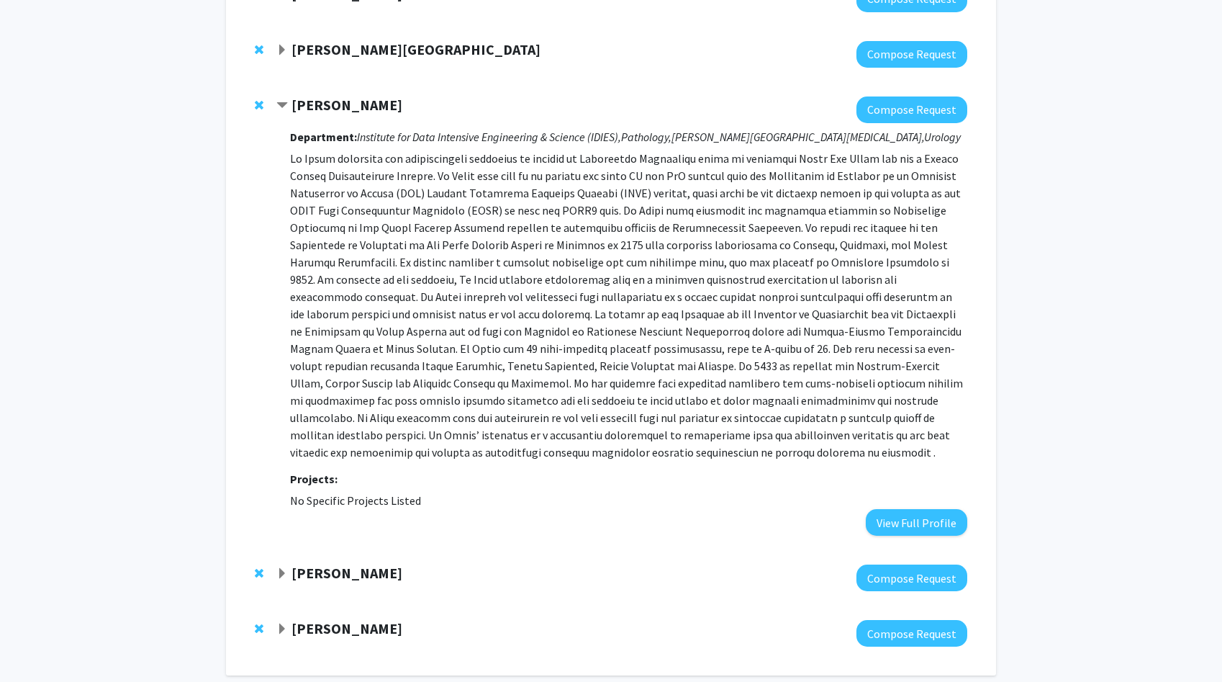
scroll to position [245, 0]
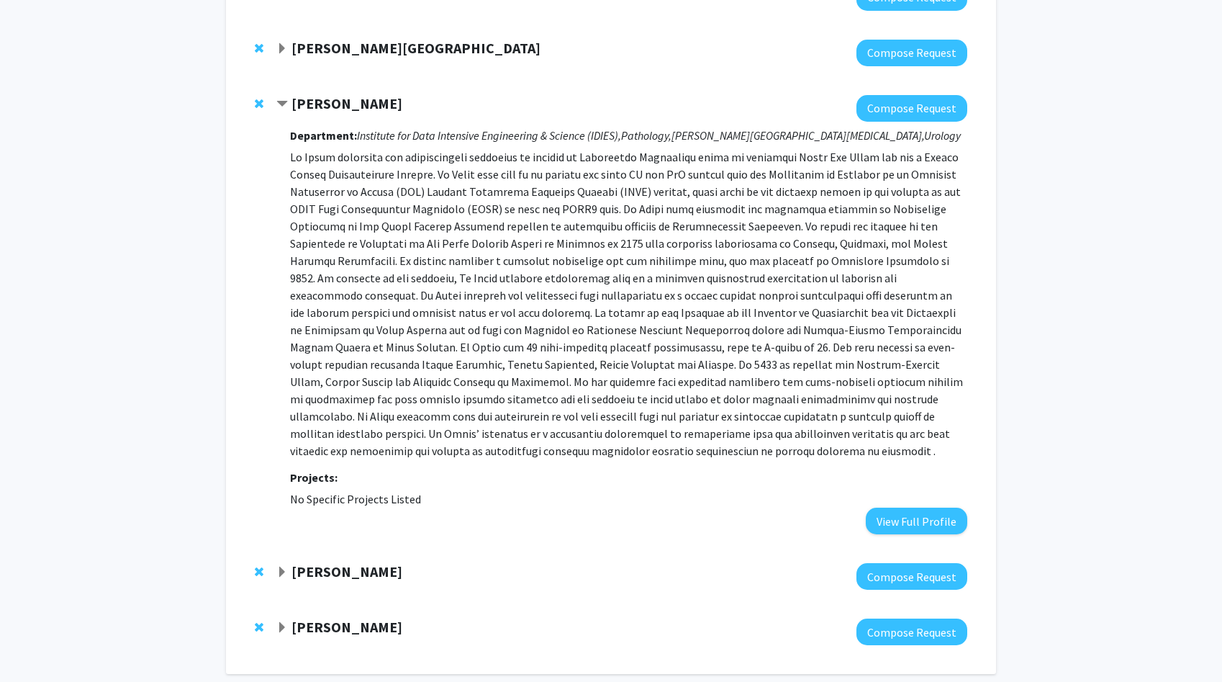
click at [335, 237] on p at bounding box center [628, 303] width 677 height 311
click at [260, 107] on span "Remove Alexander Baras from bookmarks" at bounding box center [259, 104] width 9 height 12
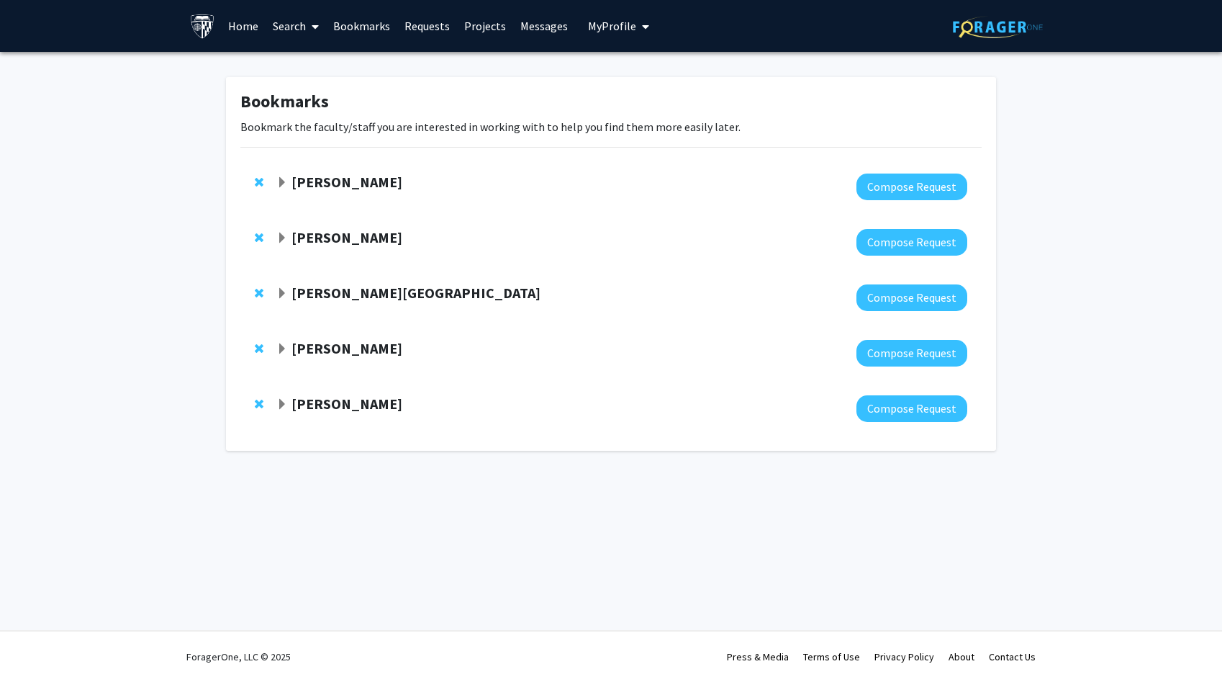
scroll to position [0, 0]
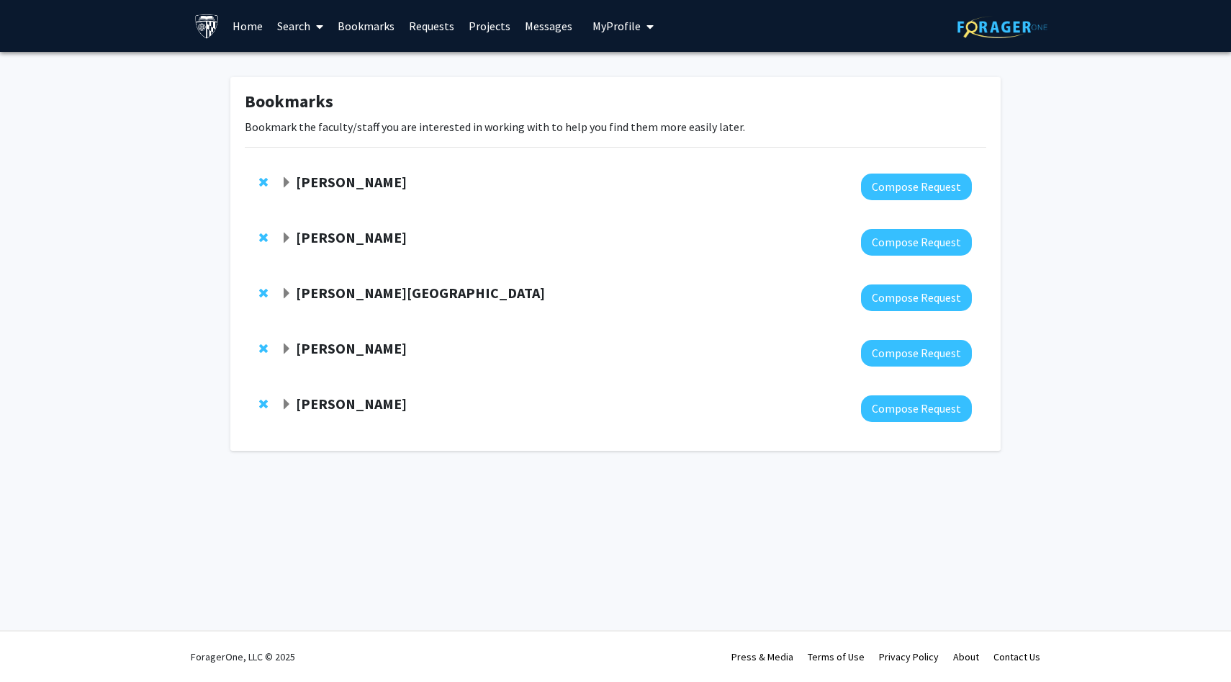
click at [309, 237] on strong "[PERSON_NAME]" at bounding box center [351, 237] width 111 height 18
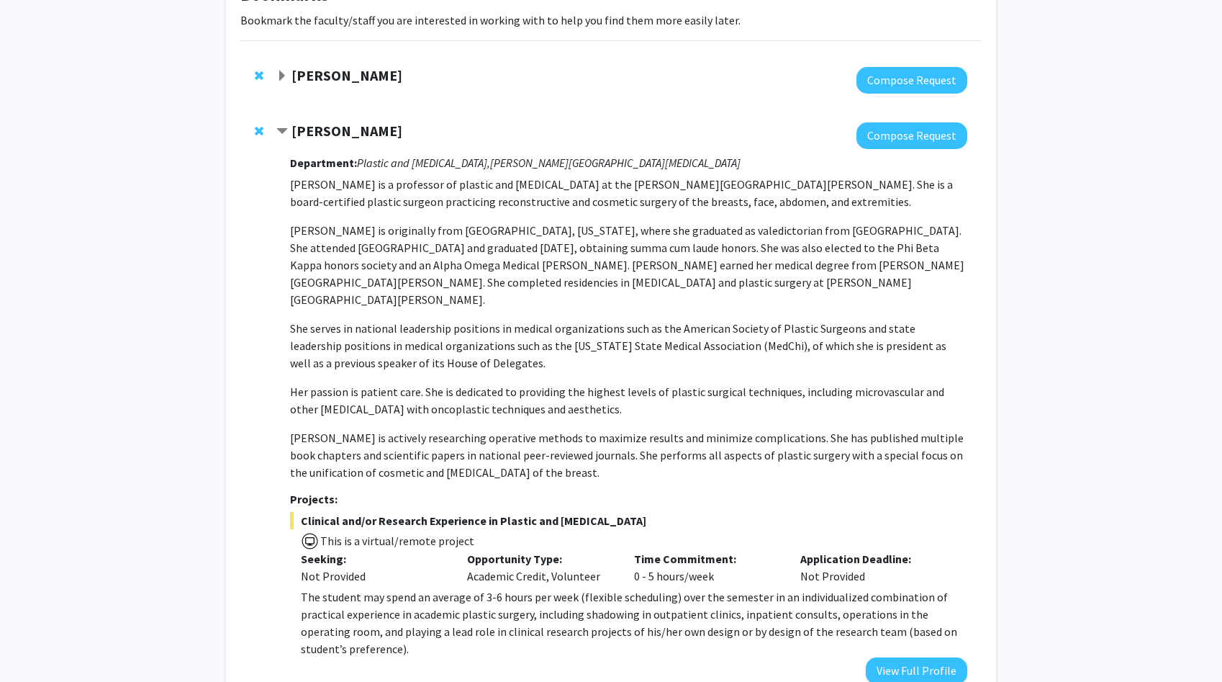
scroll to position [126, 0]
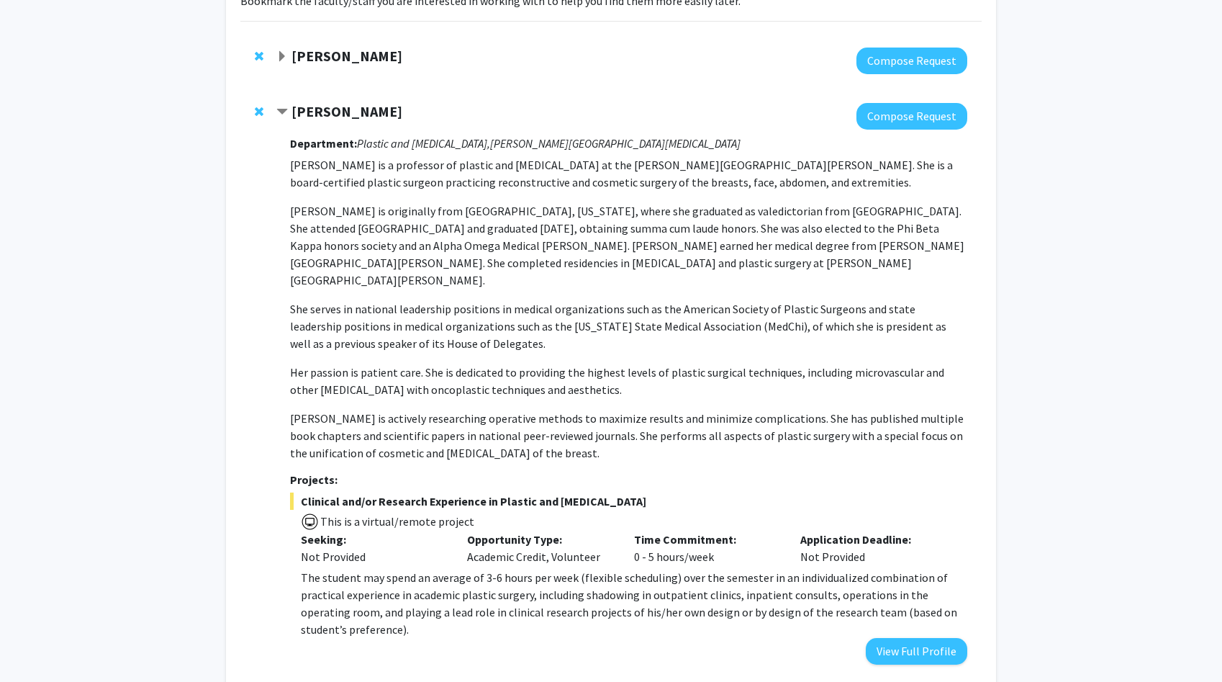
click at [309, 237] on p "[PERSON_NAME] is originally from [GEOGRAPHIC_DATA], [US_STATE], where she gradu…" at bounding box center [628, 245] width 677 height 86
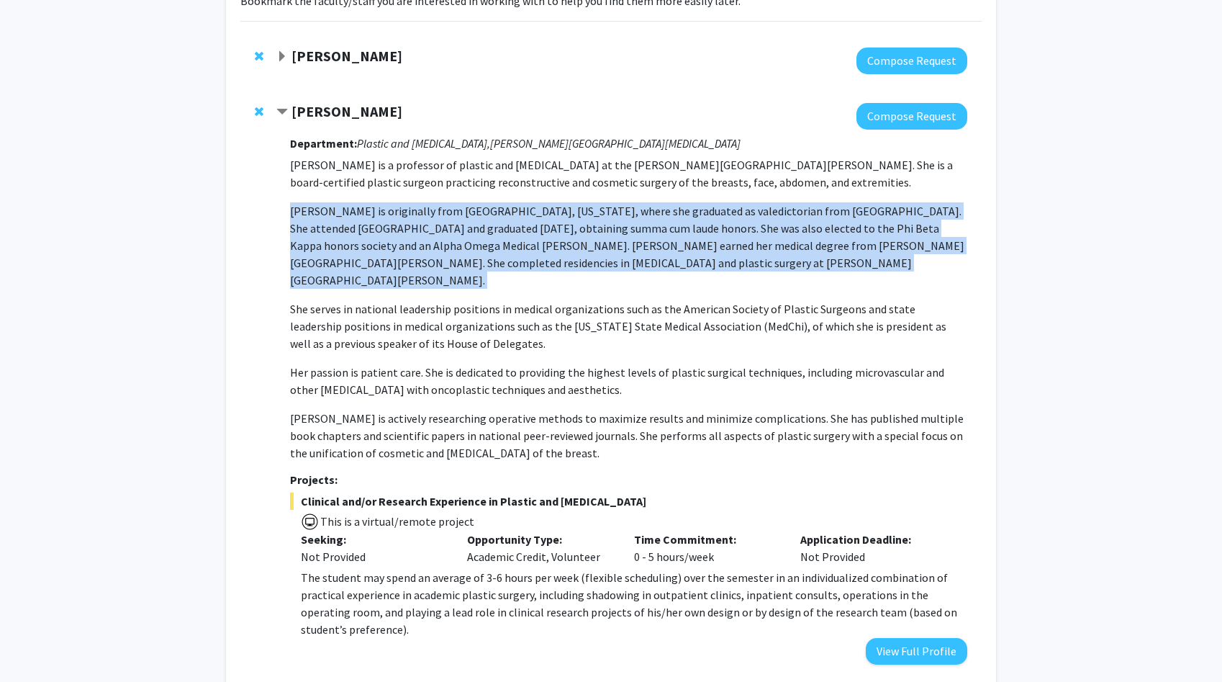
click at [308, 363] on p "Her passion is patient care. She is dedicated to providing the highest levels o…" at bounding box center [628, 380] width 677 height 35
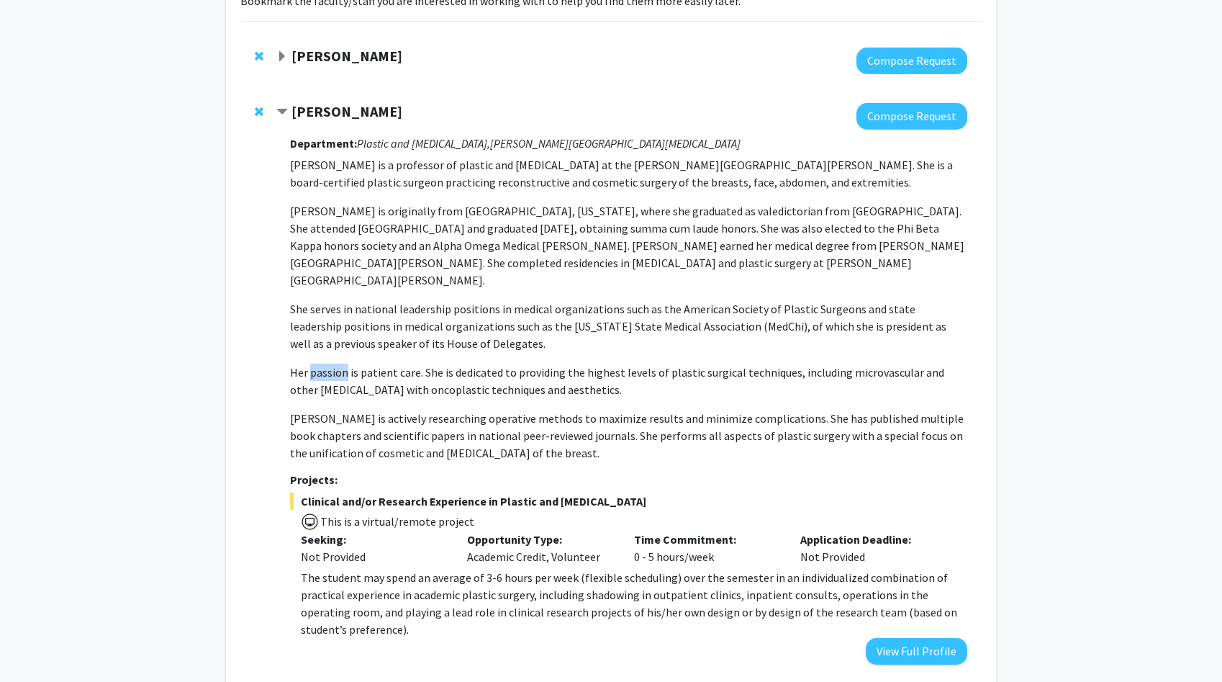
click at [308, 363] on p "Her passion is patient care. She is dedicated to providing the highest levels o…" at bounding box center [628, 380] width 677 height 35
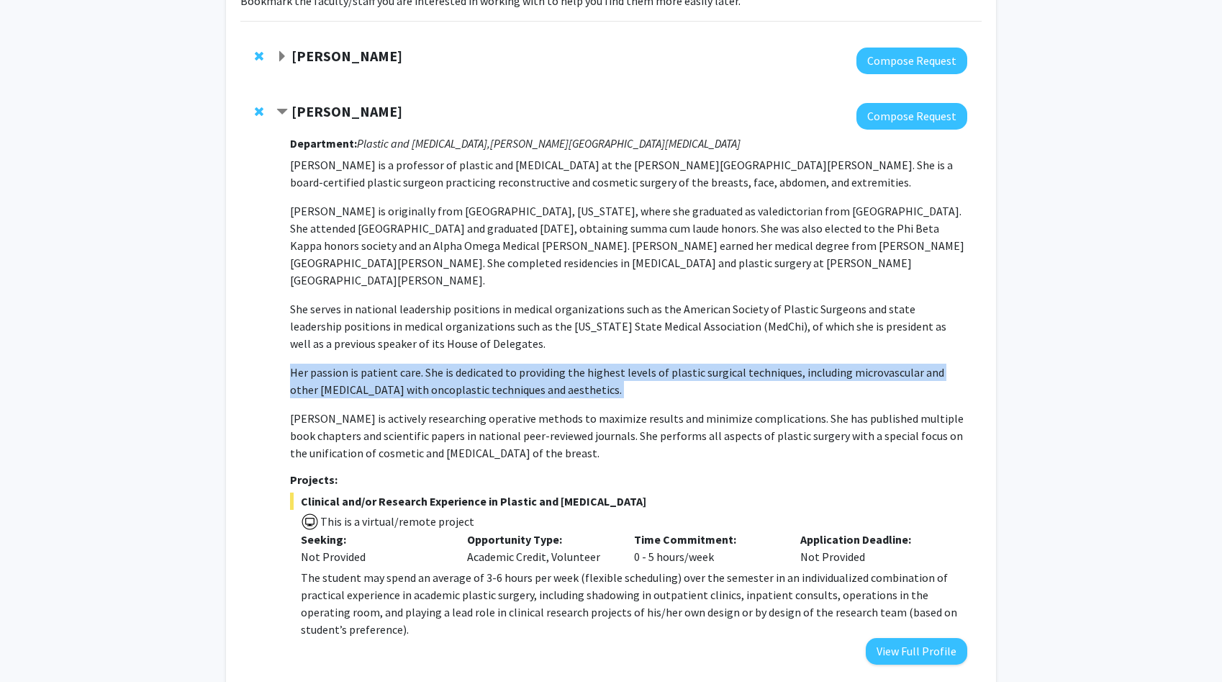
click at [315, 469] on div "Department: Plastic and [MEDICAL_DATA], [PERSON_NAME][GEOGRAPHIC_DATA][MEDICAL_…" at bounding box center [628, 397] width 677 height 535
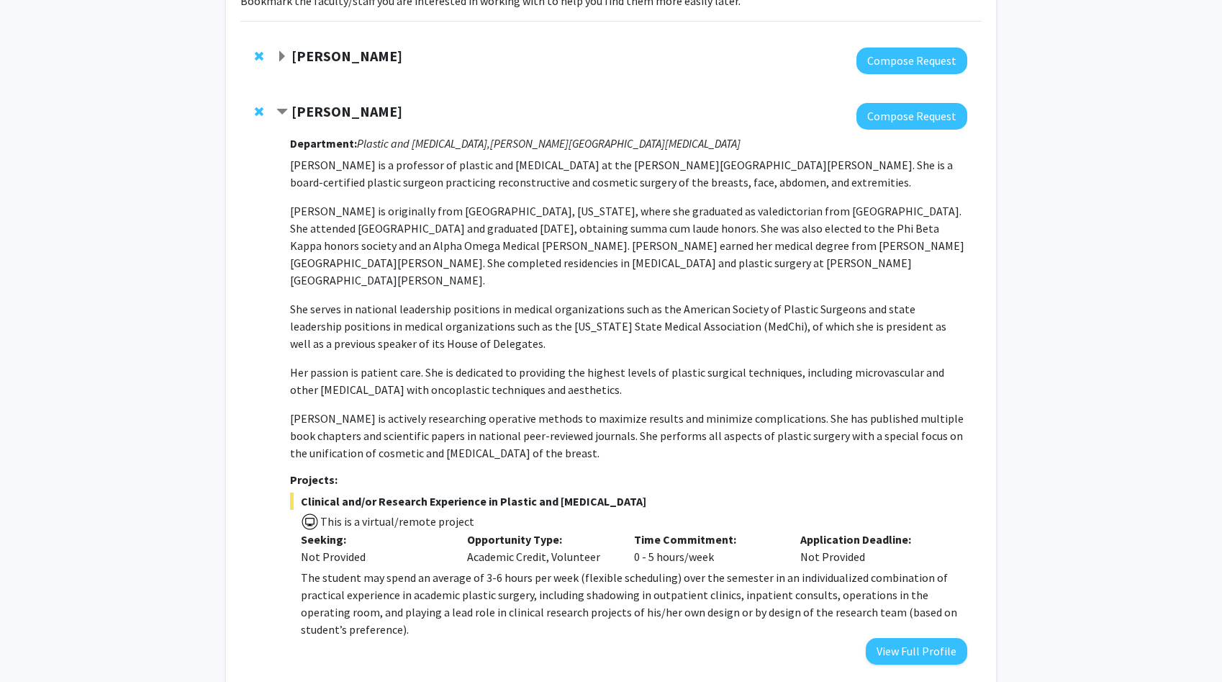
click at [315, 469] on div "Department: Plastic and [MEDICAL_DATA], [PERSON_NAME][GEOGRAPHIC_DATA][MEDICAL_…" at bounding box center [628, 397] width 677 height 535
click at [313, 530] on p "Seeking:" at bounding box center [373, 538] width 145 height 17
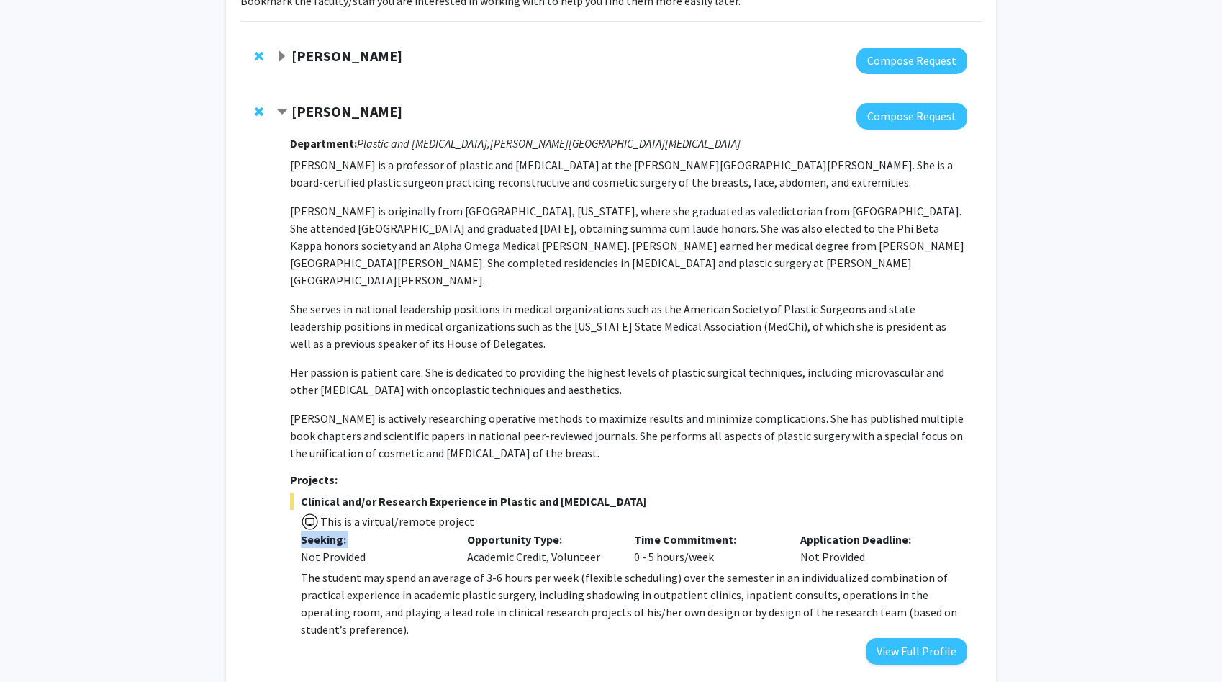
click at [315, 570] on span "The student may spend an average of 3-6 hours per week (flexible scheduling) ov…" at bounding box center [629, 603] width 656 height 66
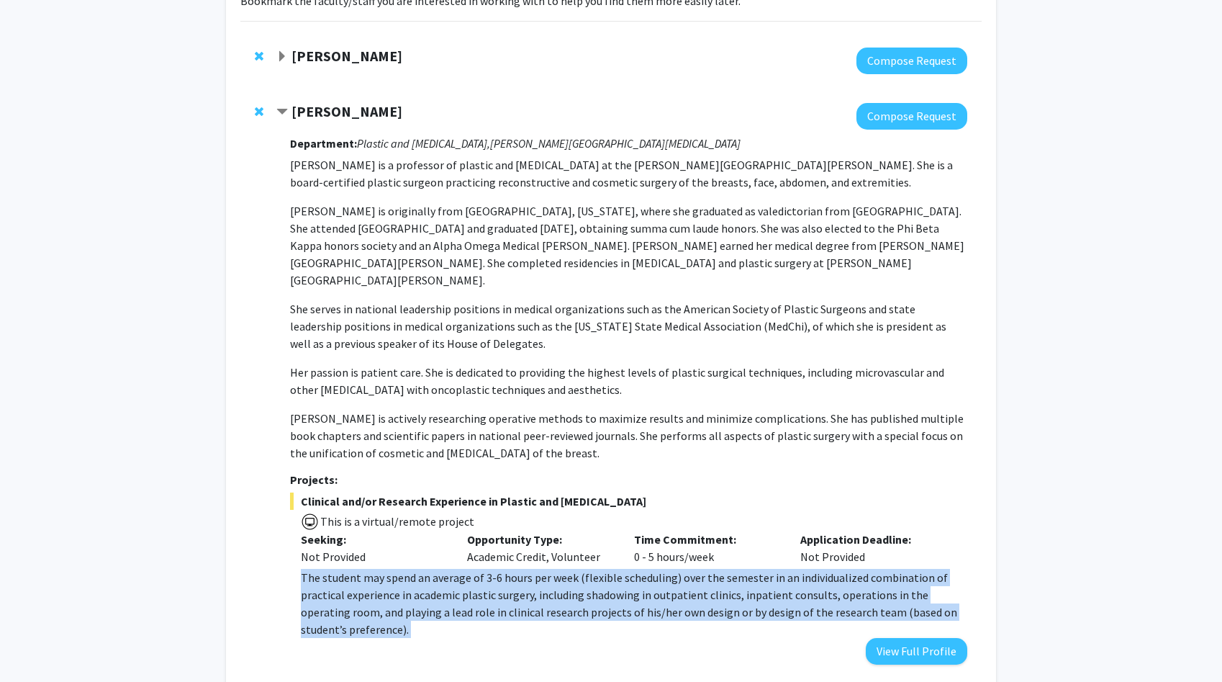
click at [315, 570] on span "The student may spend an average of 3-6 hours per week (flexible scheduling) ov…" at bounding box center [629, 603] width 656 height 66
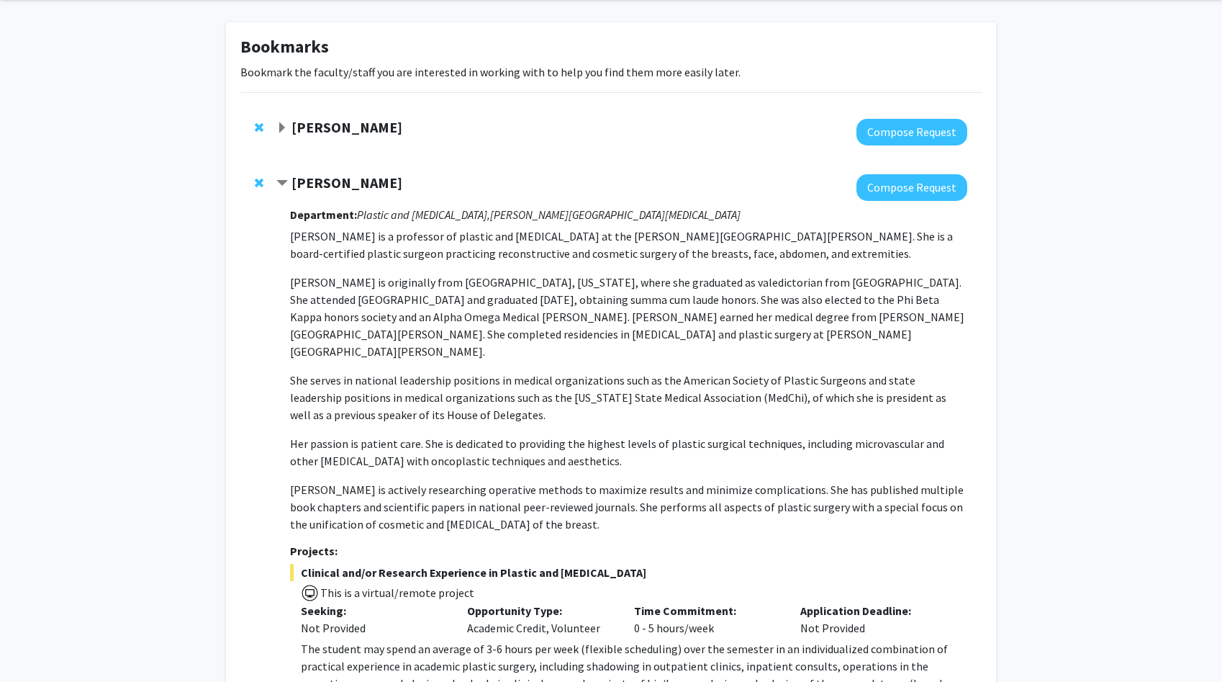
scroll to position [0, 0]
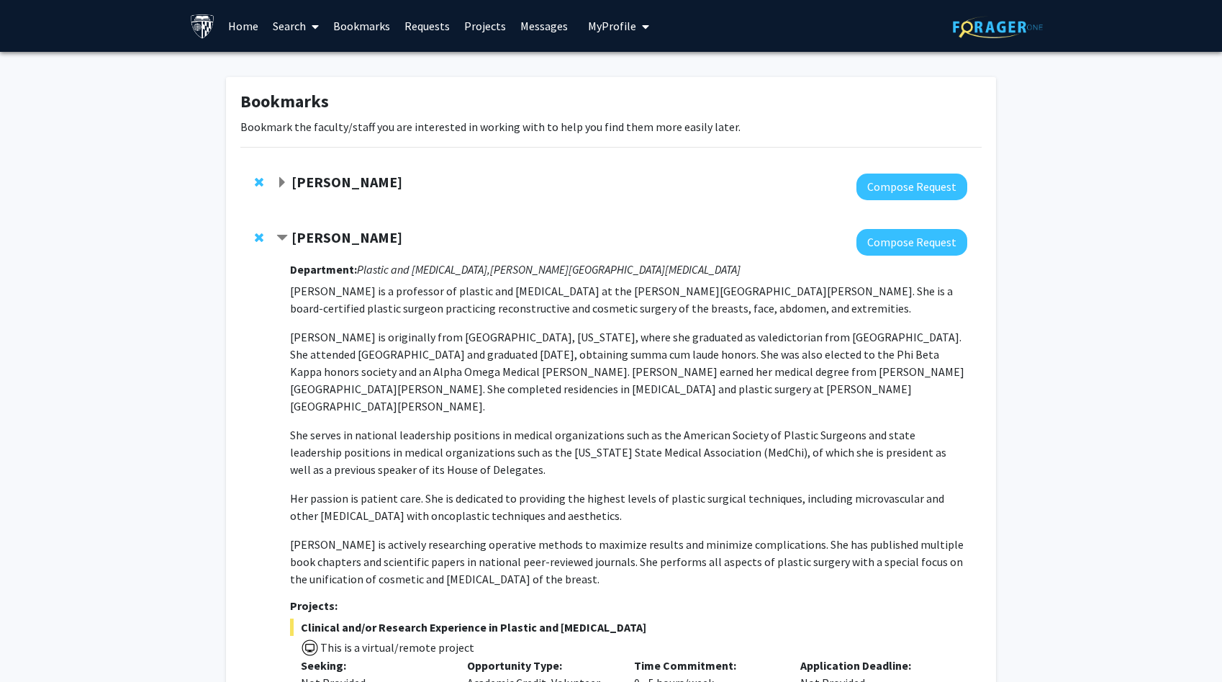
click at [327, 177] on strong "[PERSON_NAME]" at bounding box center [346, 182] width 111 height 18
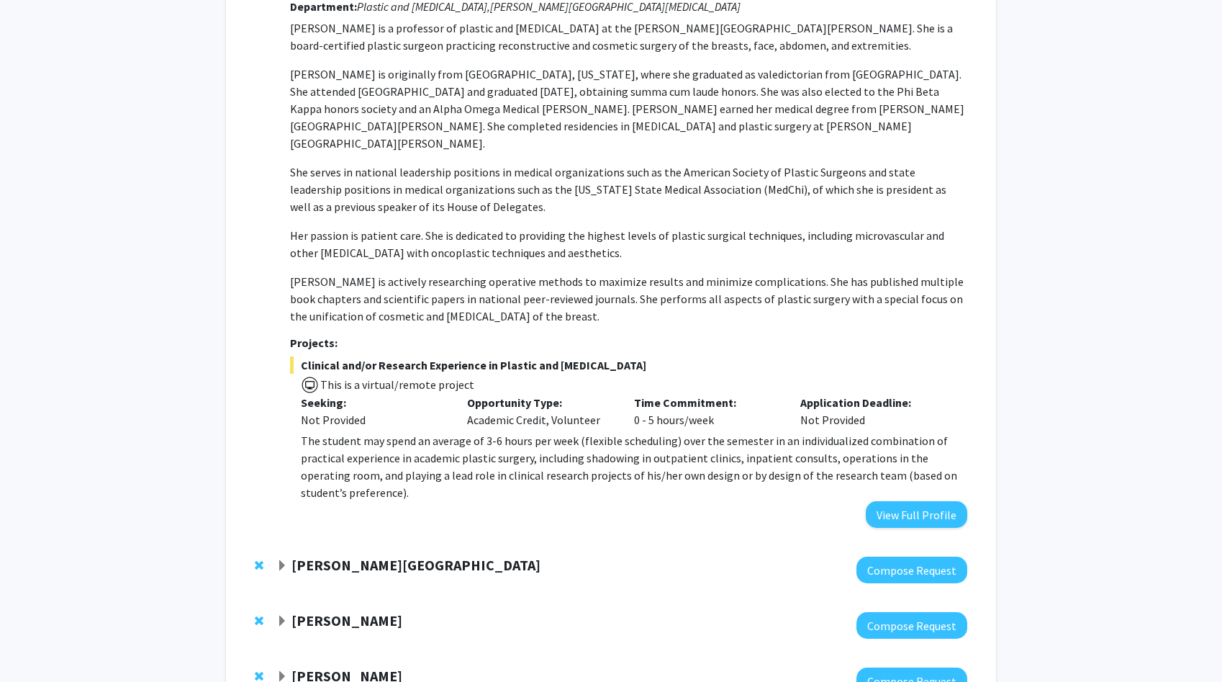
scroll to position [946, 0]
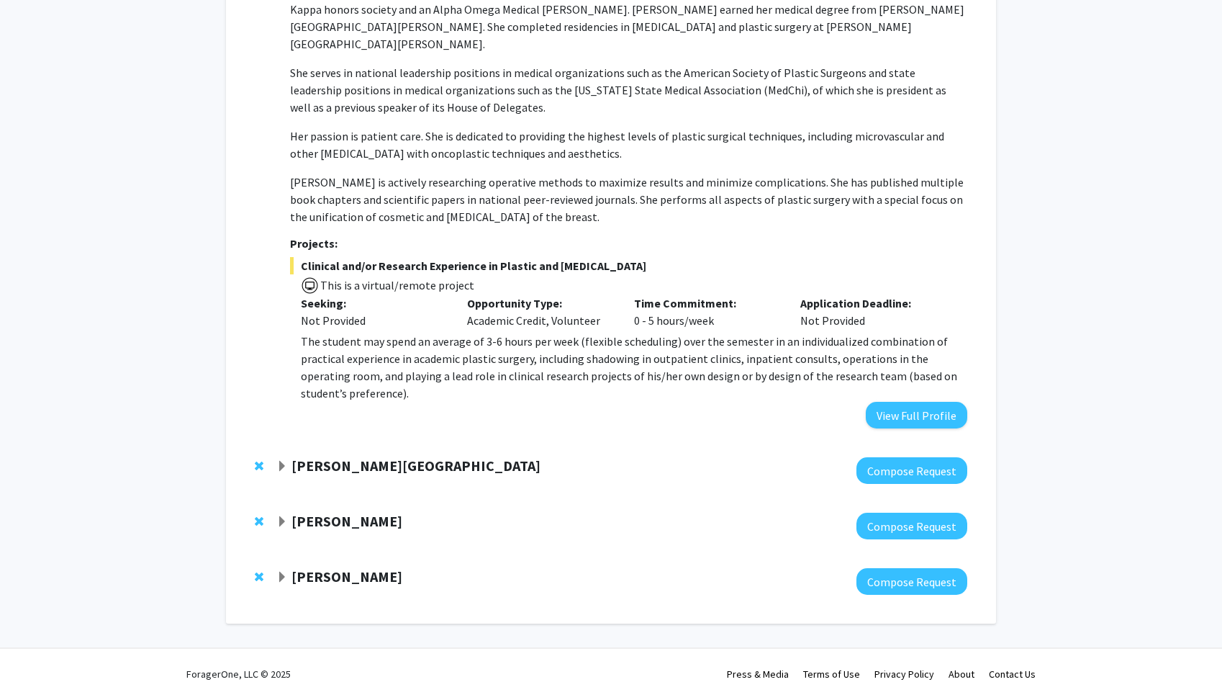
click at [316, 517] on div at bounding box center [621, 525] width 691 height 27
click at [327, 512] on strong "[PERSON_NAME]" at bounding box center [346, 521] width 111 height 18
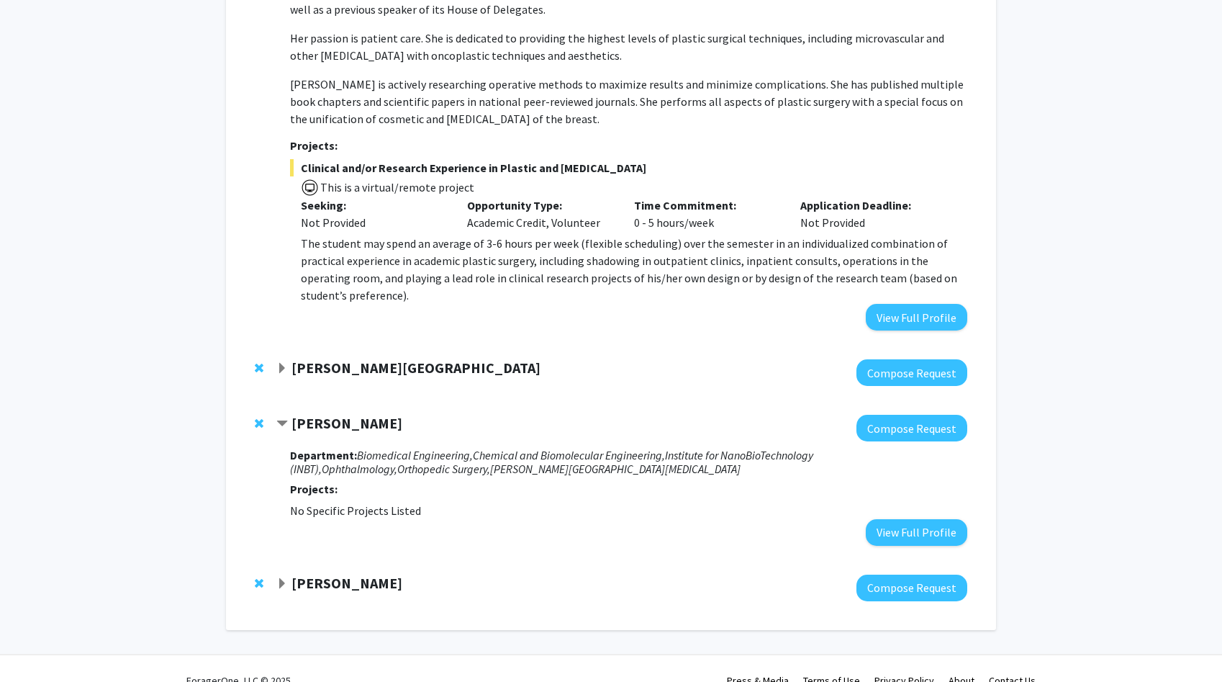
scroll to position [1050, 0]
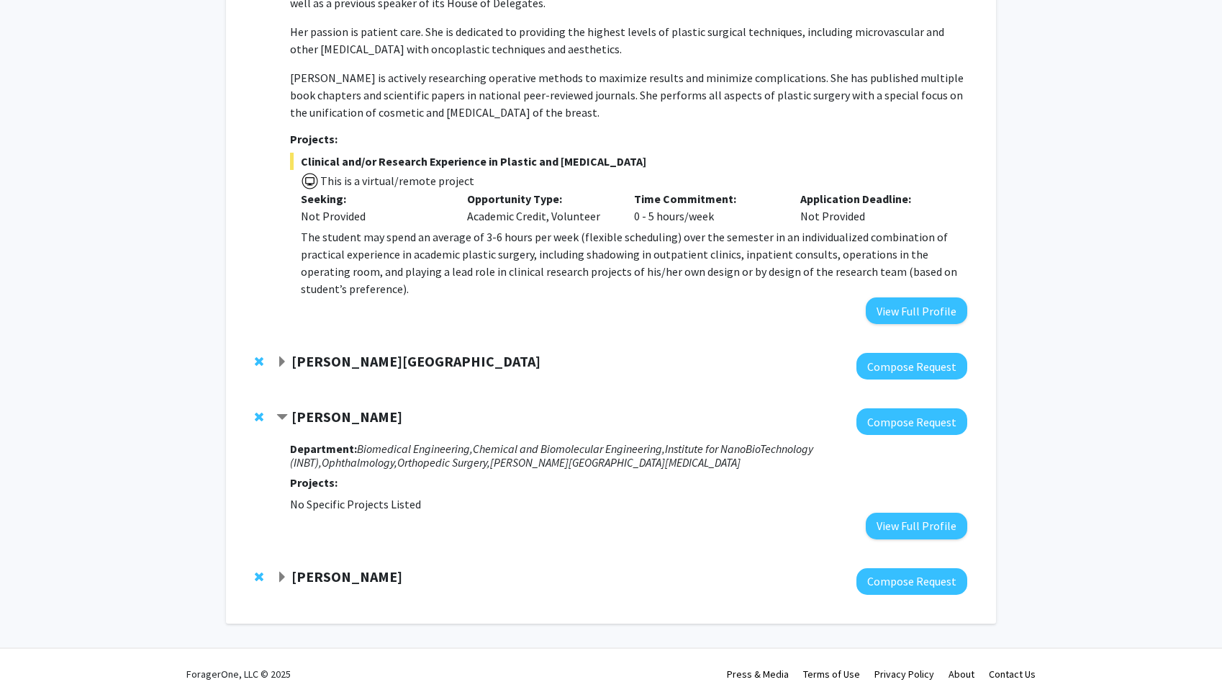
click at [258, 411] on span "Remove Jennifer Elisseeff from bookmarks" at bounding box center [259, 417] width 9 height 12
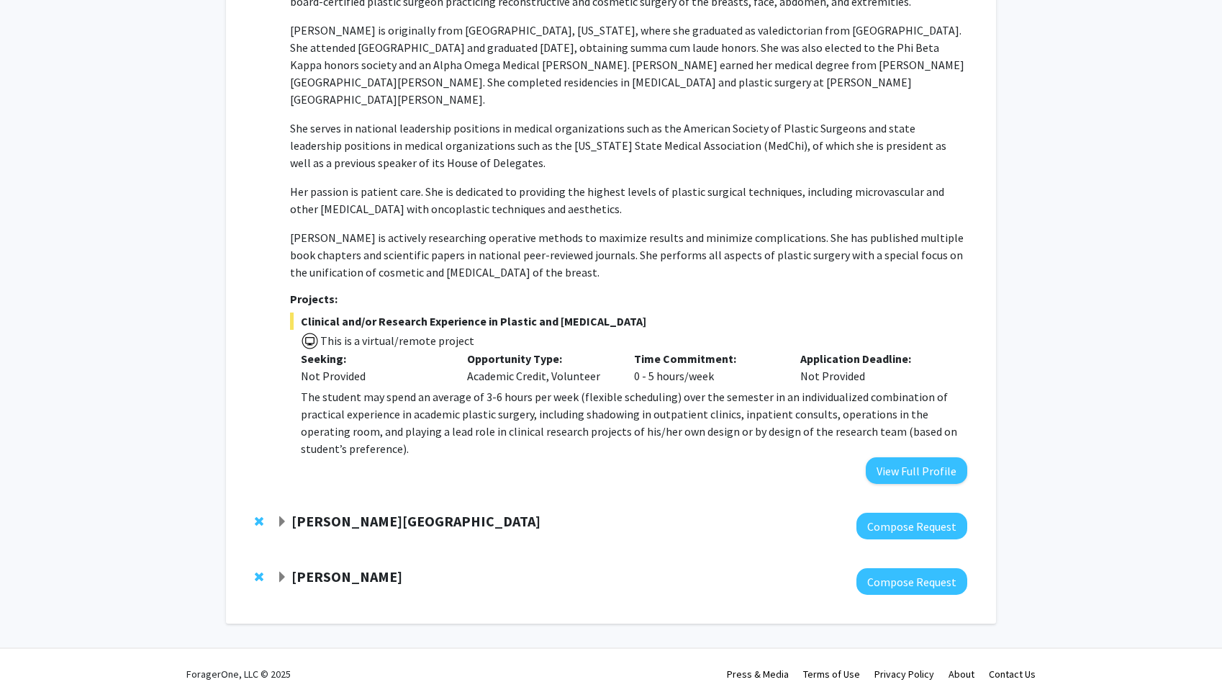
click at [316, 567] on strong "[PERSON_NAME]" at bounding box center [346, 576] width 111 height 18
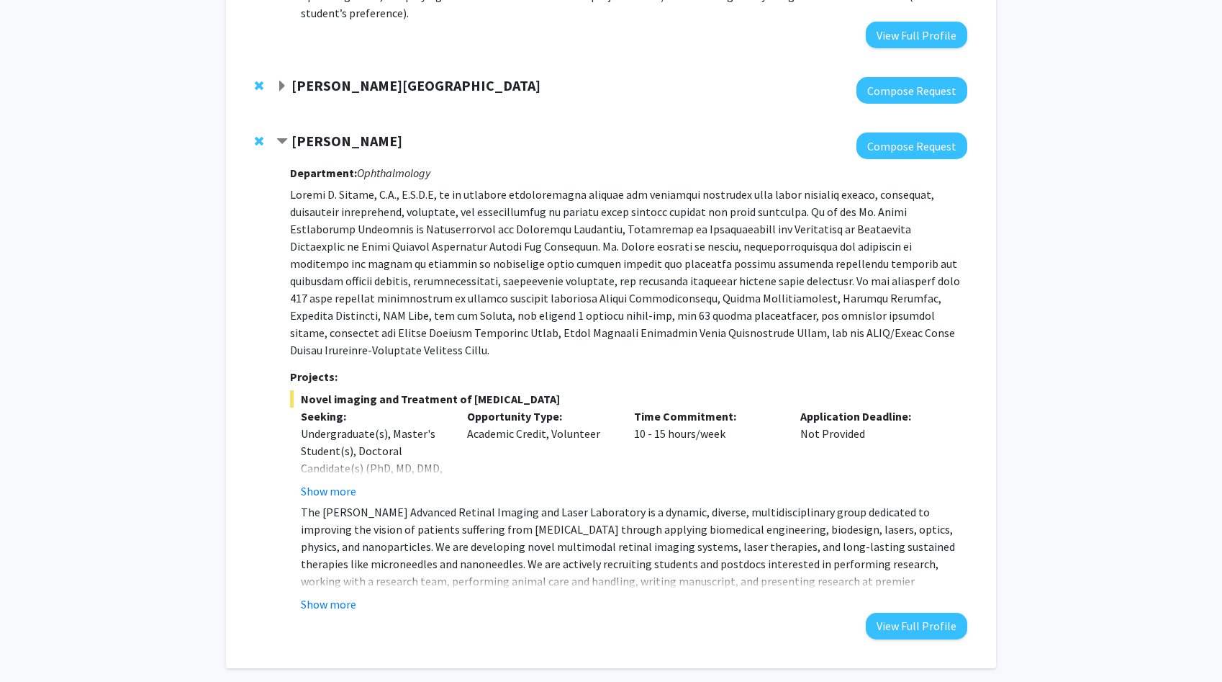
scroll to position [1352, 0]
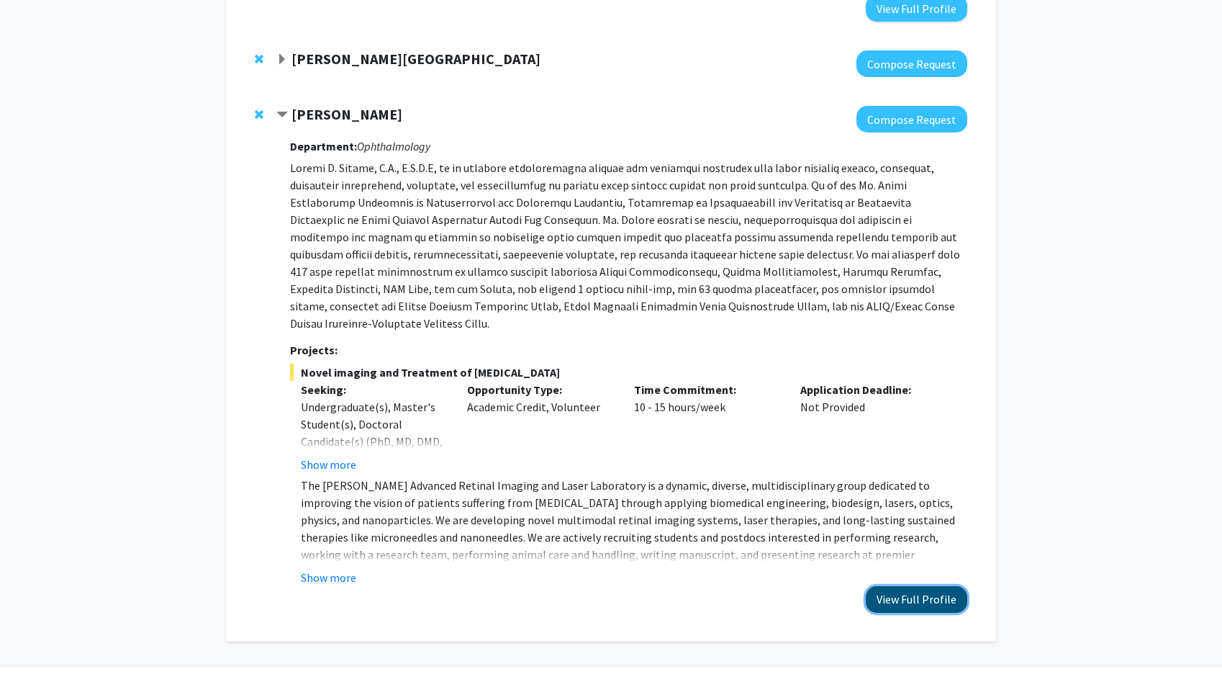
click at [916, 586] on button "View Full Profile" at bounding box center [916, 599] width 101 height 27
click at [306, 105] on strong "[PERSON_NAME]" at bounding box center [346, 114] width 111 height 18
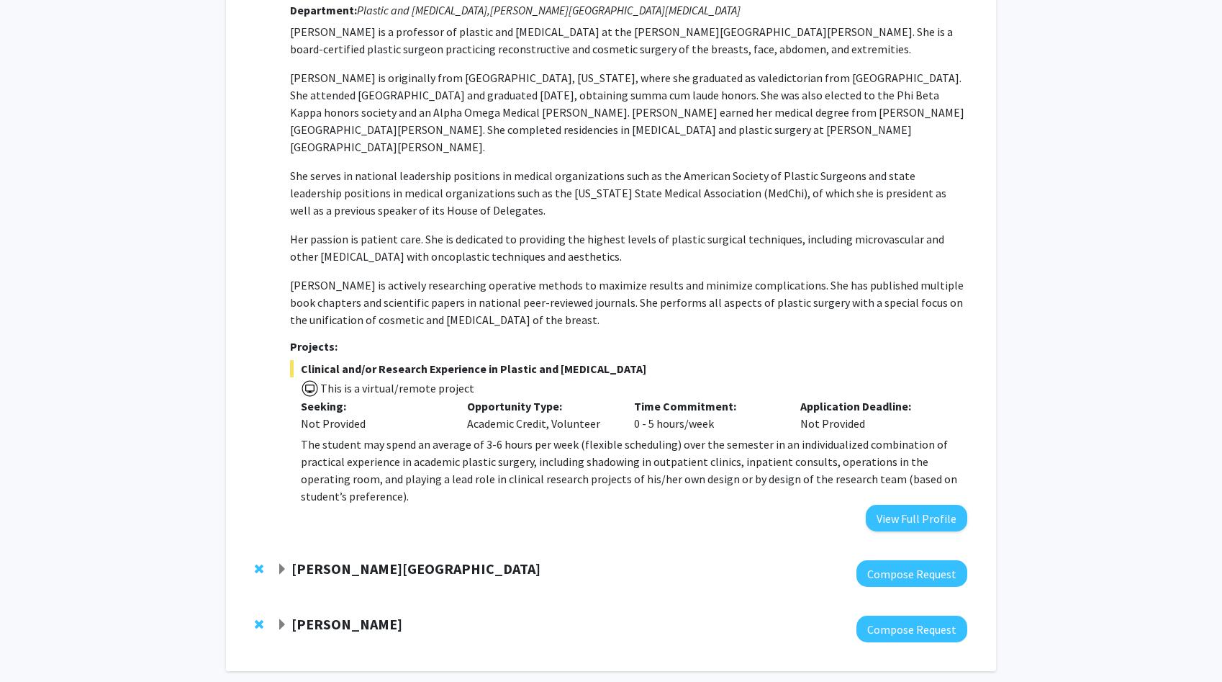
scroll to position [890, 0]
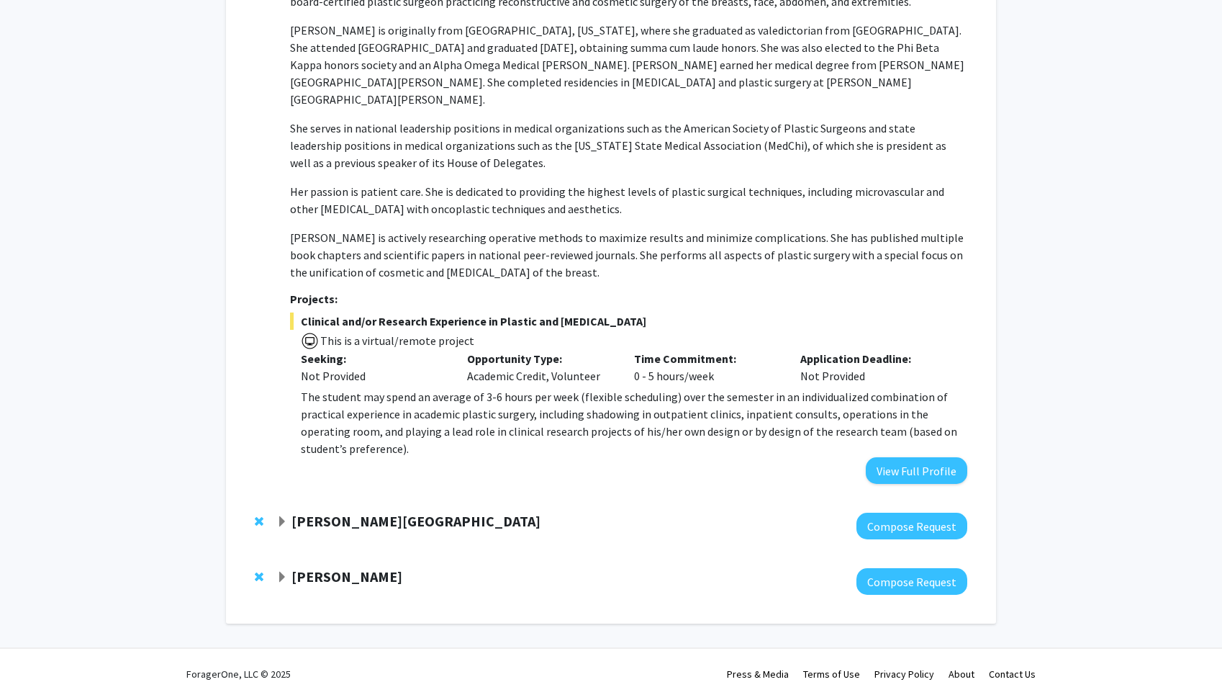
click at [326, 512] on strong "[PERSON_NAME][GEOGRAPHIC_DATA]" at bounding box center [415, 521] width 249 height 18
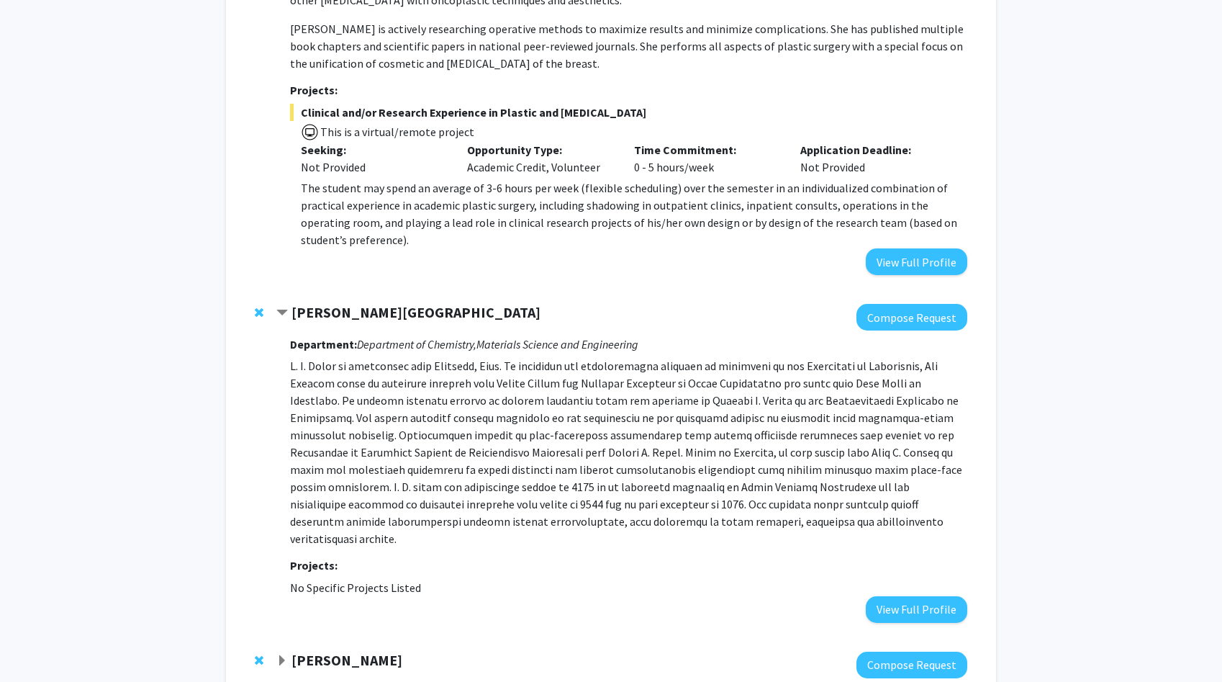
scroll to position [1101, 0]
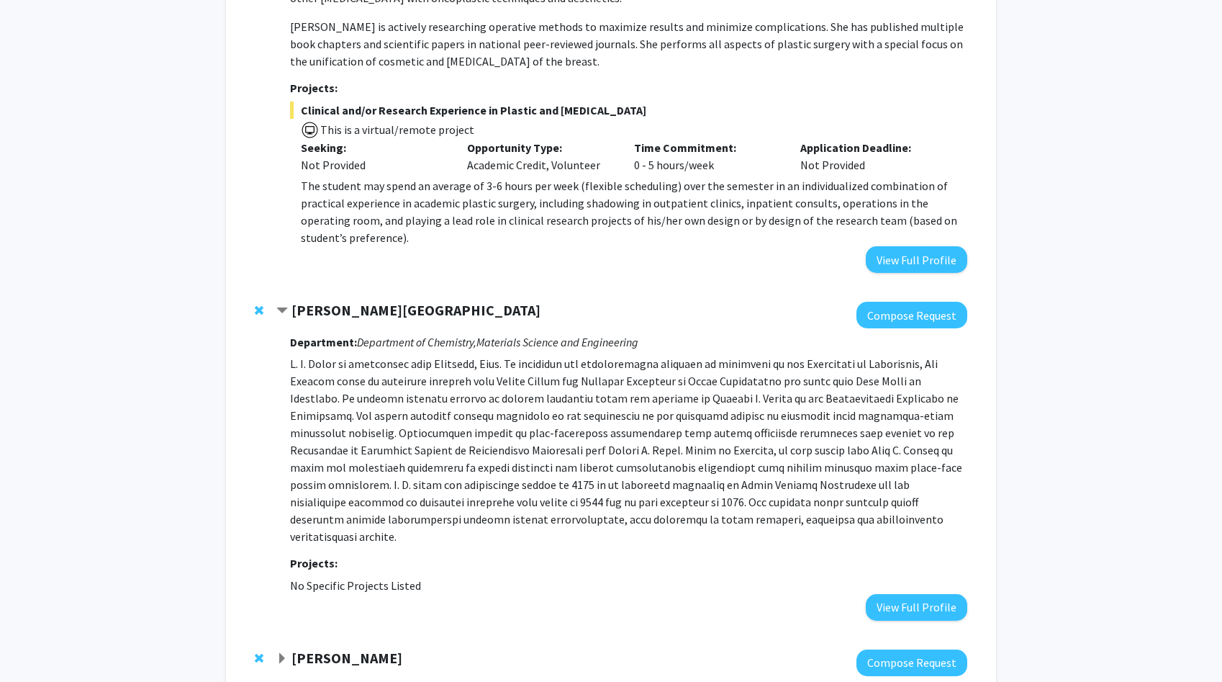
click at [350, 443] on p at bounding box center [628, 450] width 677 height 190
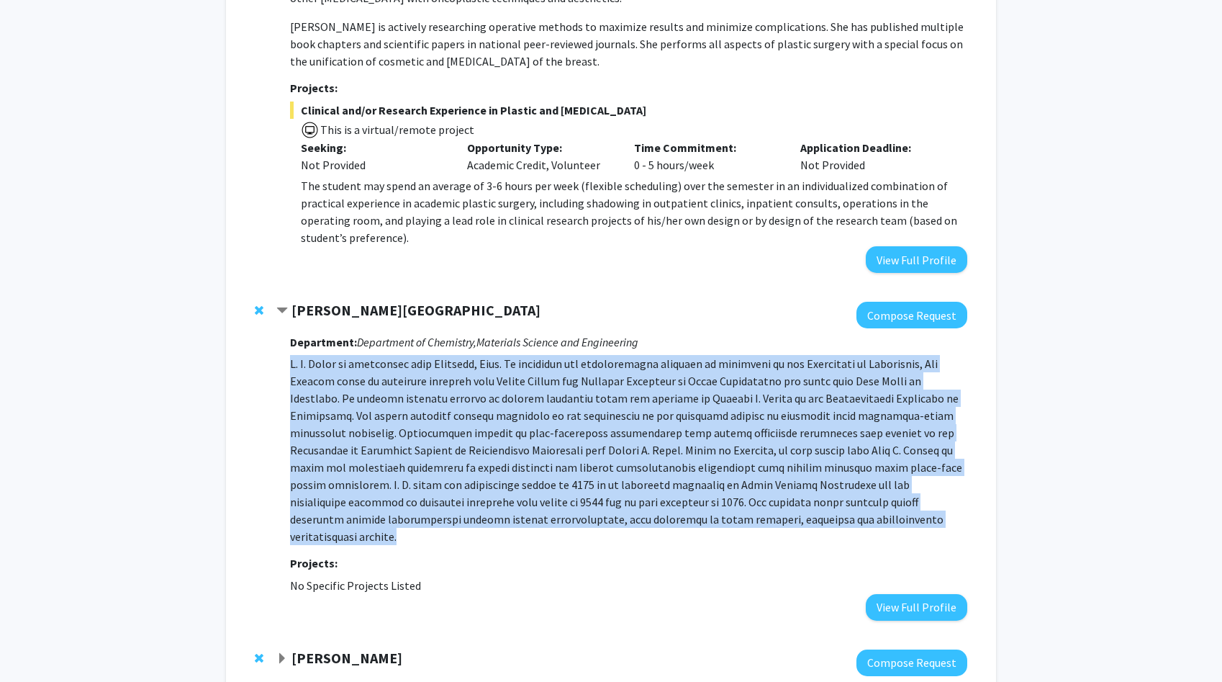
click at [350, 443] on p at bounding box center [628, 450] width 677 height 190
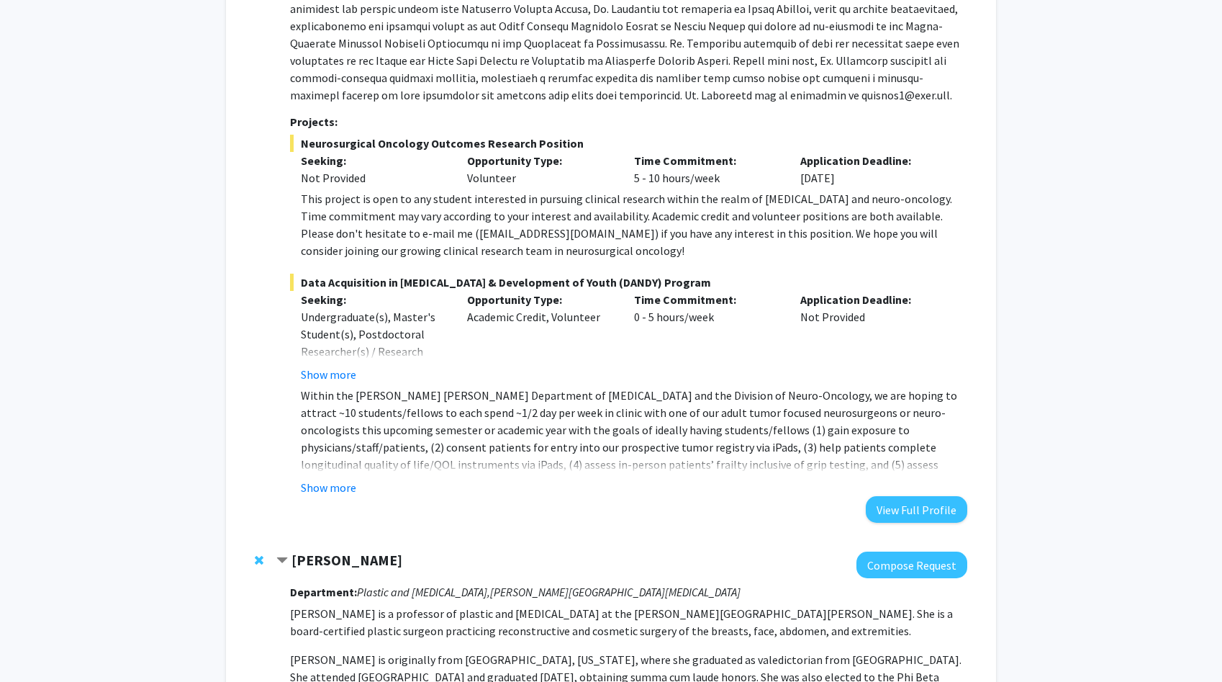
scroll to position [255, 0]
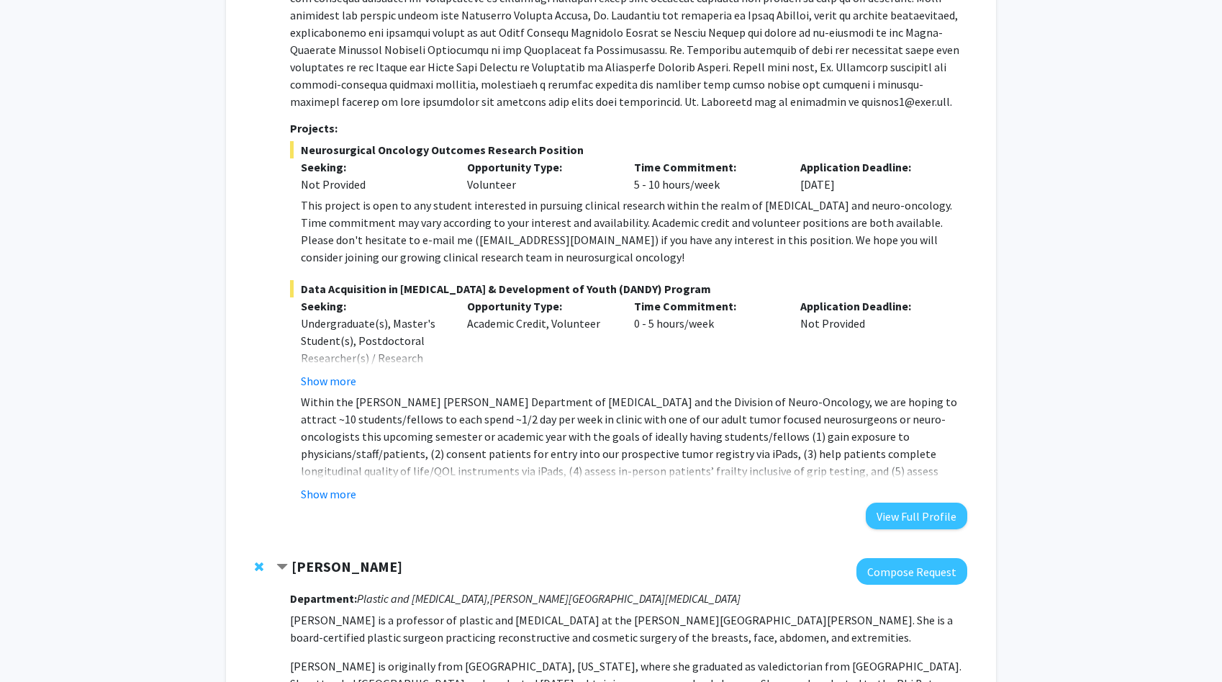
click at [350, 442] on p "Within the [PERSON_NAME] [PERSON_NAME] Department of [MEDICAL_DATA] and the Div…" at bounding box center [634, 445] width 666 height 104
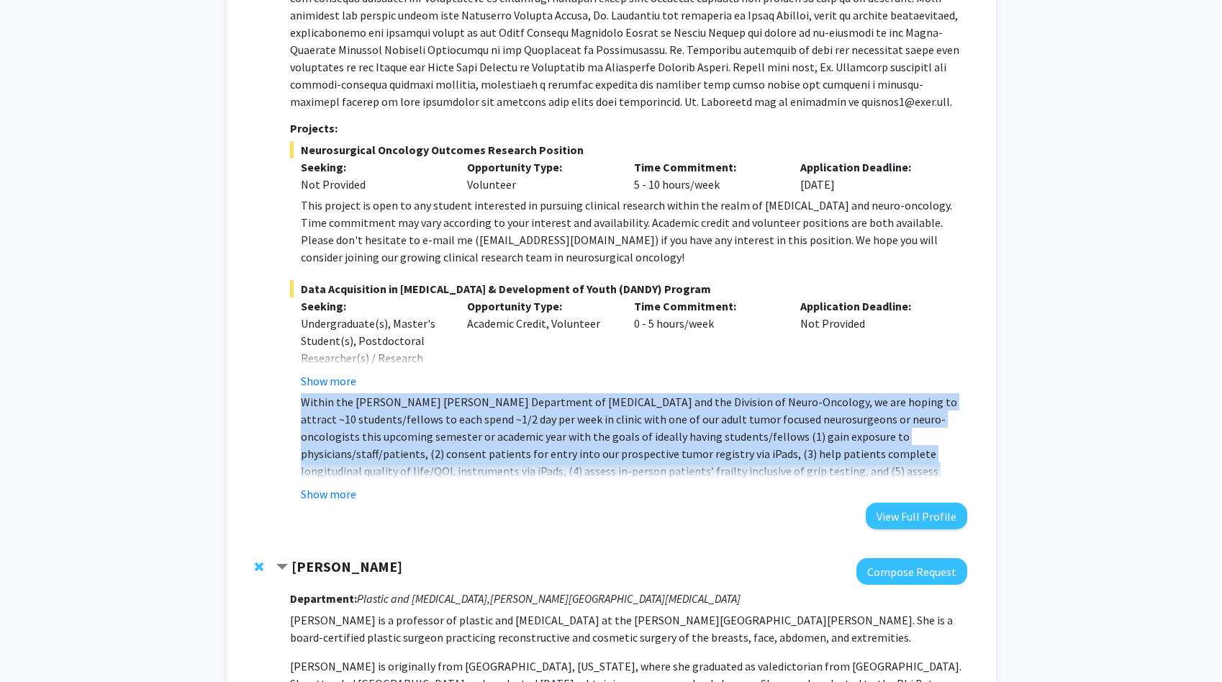
click at [350, 442] on p "Within the [PERSON_NAME] [PERSON_NAME] Department of [MEDICAL_DATA] and the Div…" at bounding box center [634, 445] width 666 height 104
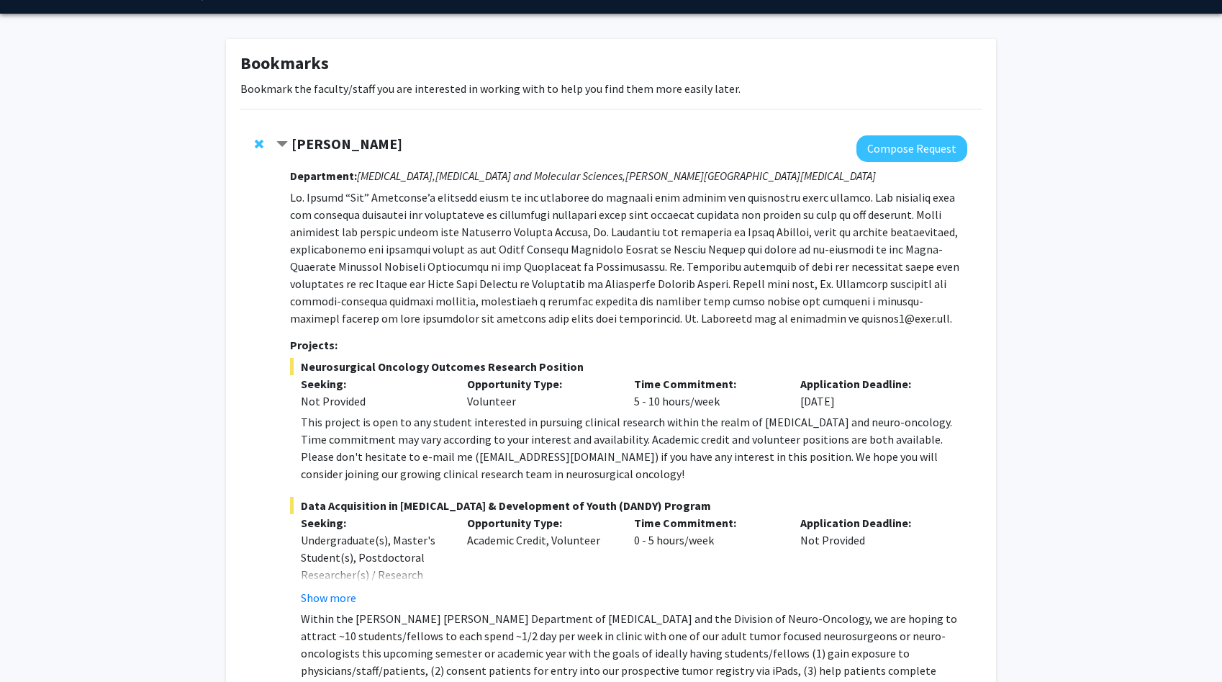
scroll to position [26, 0]
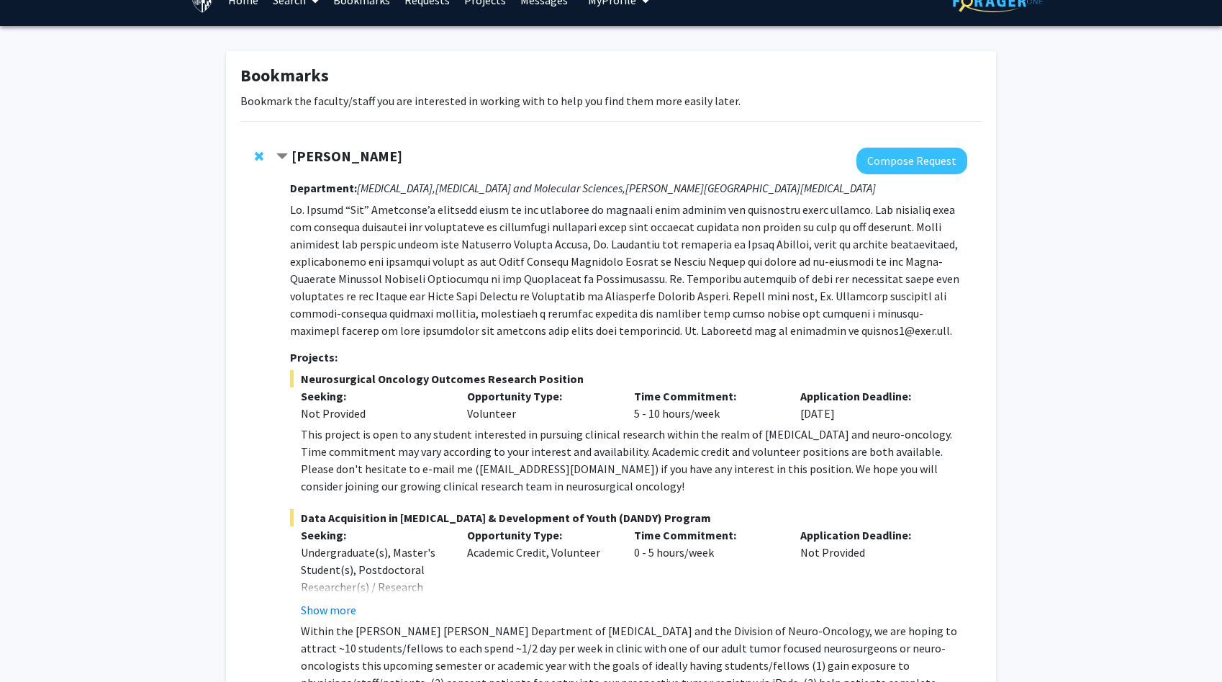
click at [377, 435] on div "This project is open to any student interested in pursuing clinical research wi…" at bounding box center [634, 459] width 666 height 69
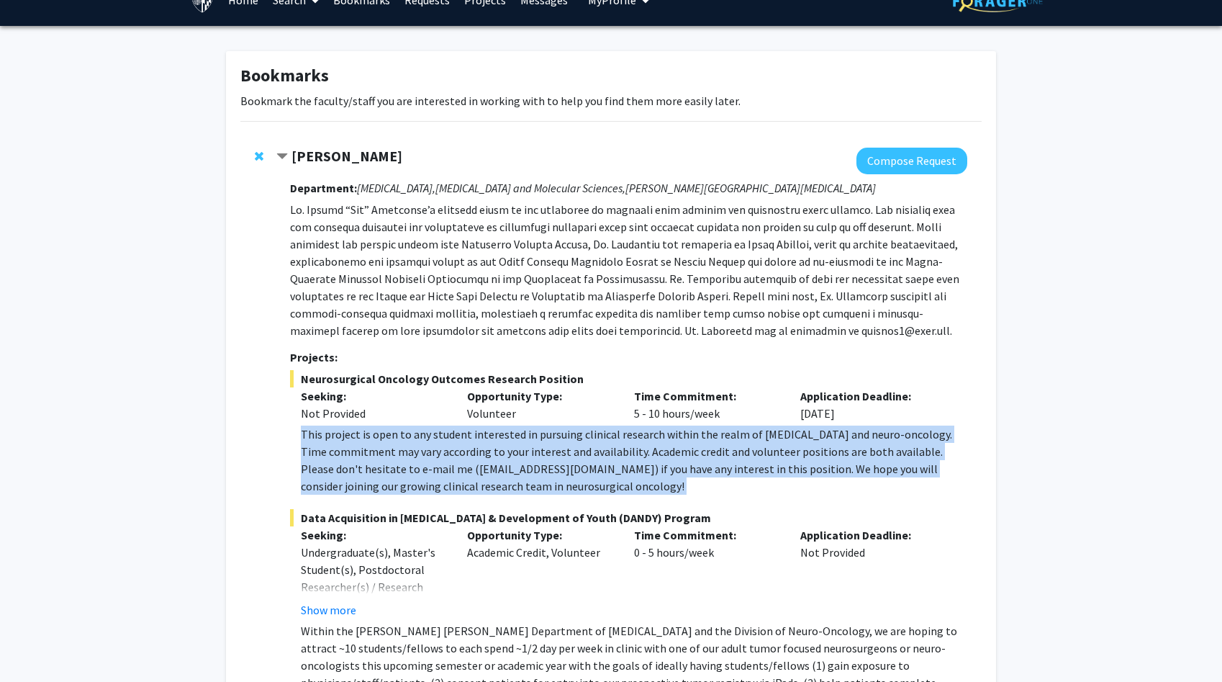
click at [377, 435] on div "This project is open to any student interested in pursuing clinical research wi…" at bounding box center [634, 459] width 666 height 69
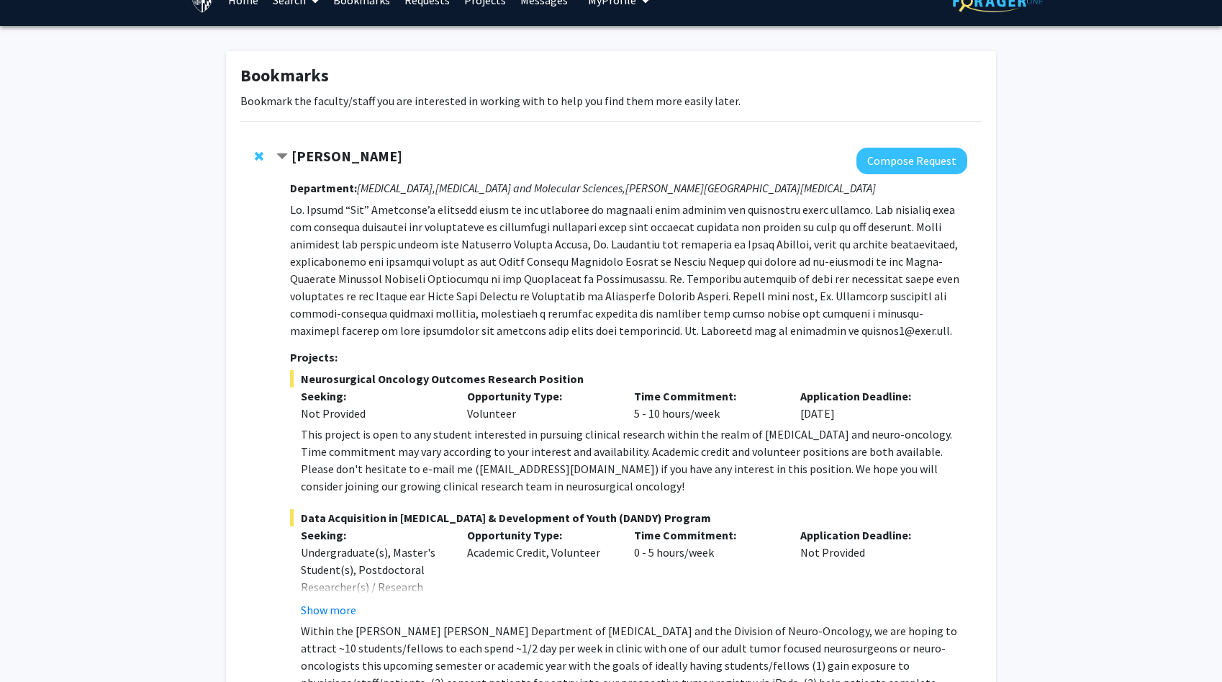
click at [377, 435] on div "This project is open to any student interested in pursuing clinical research wi…" at bounding box center [634, 459] width 666 height 69
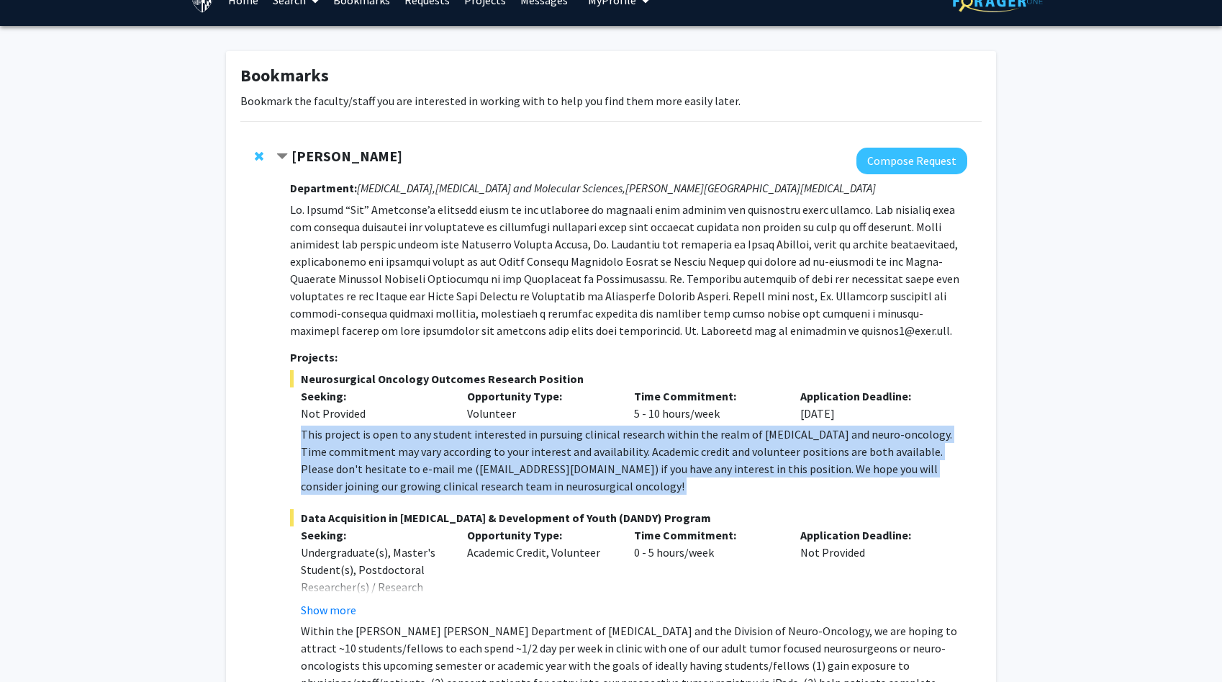
click at [377, 435] on div "This project is open to any student interested in pursuing clinical research wi…" at bounding box center [634, 459] width 666 height 69
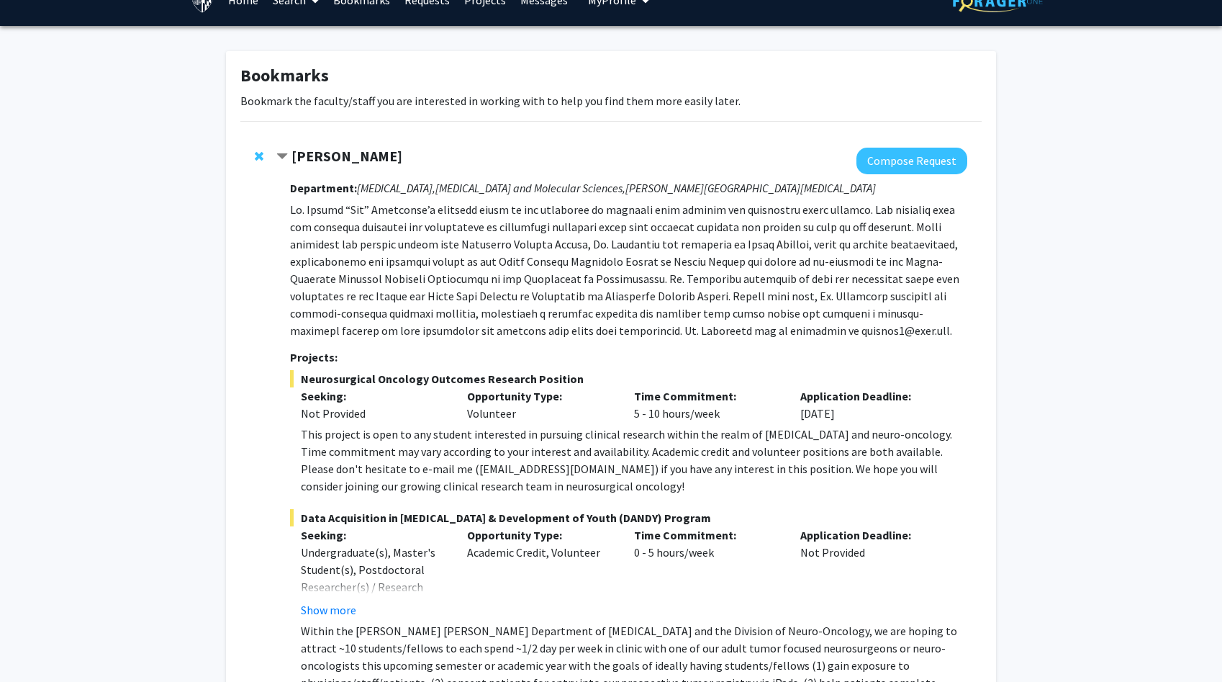
click at [388, 389] on p "Seeking:" at bounding box center [373, 395] width 145 height 17
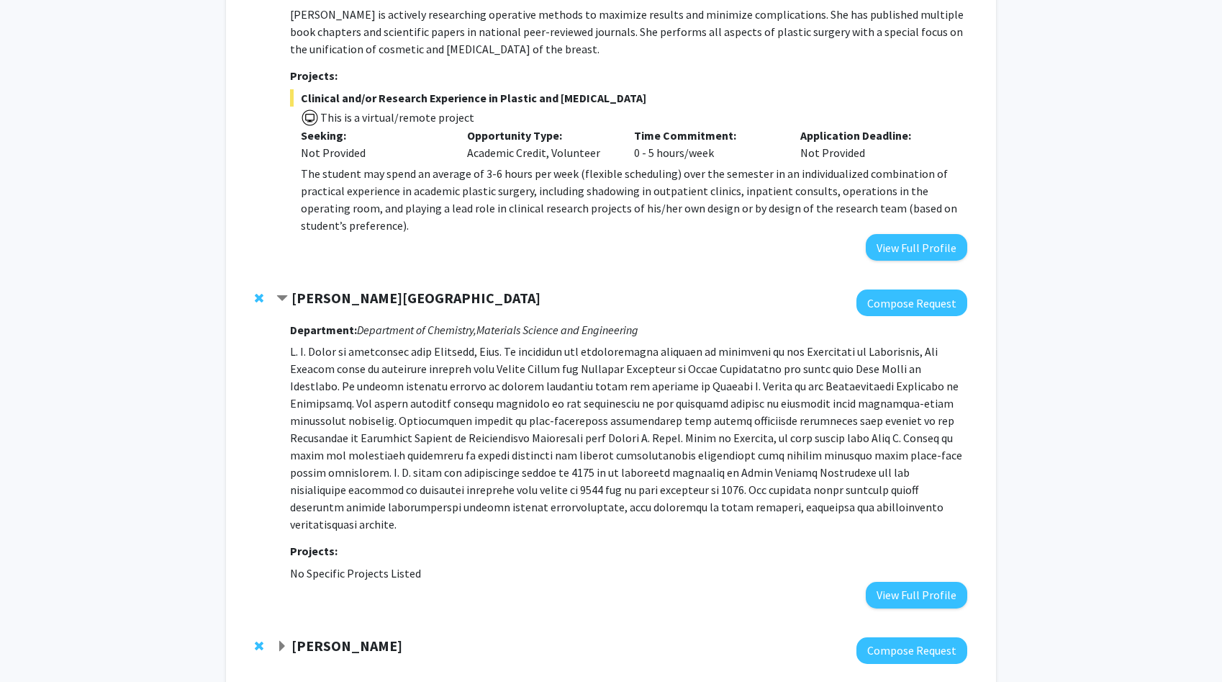
scroll to position [1164, 0]
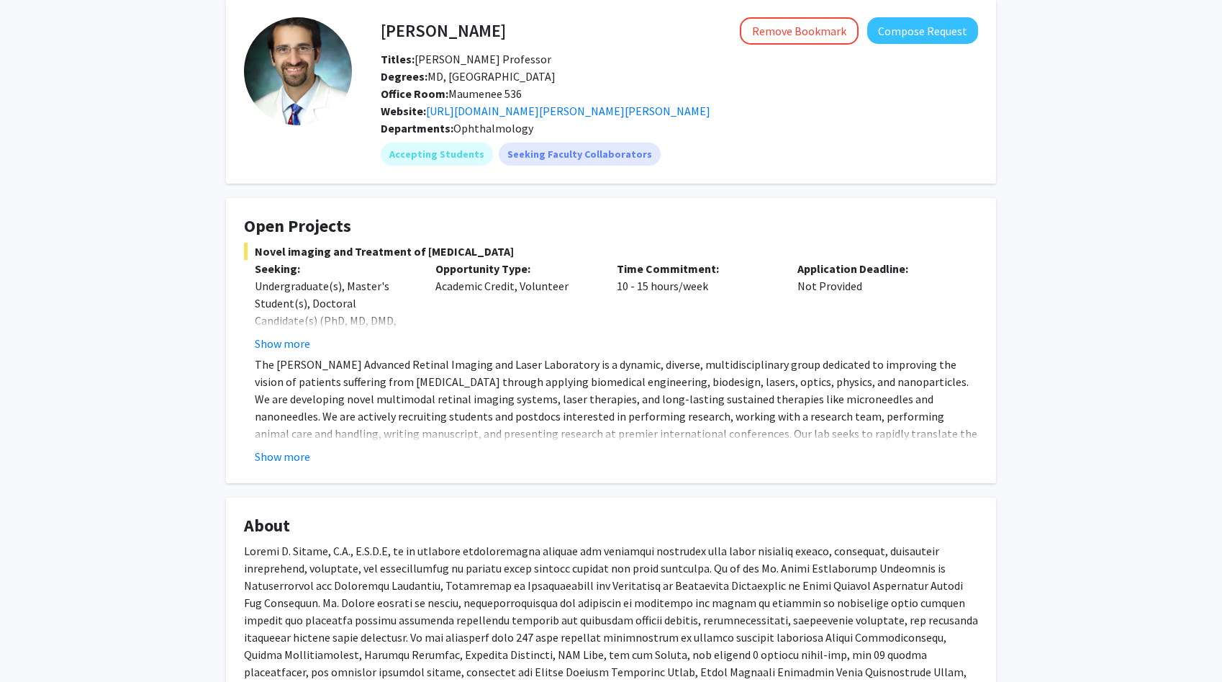
scroll to position [76, 0]
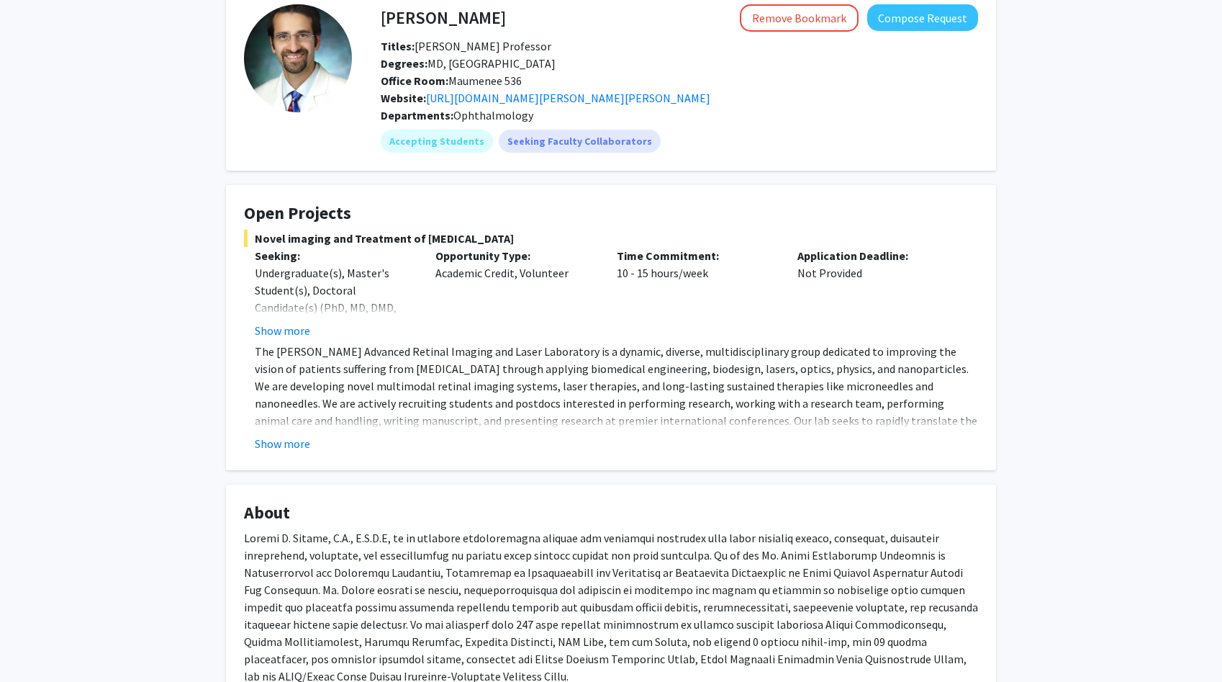
click at [299, 433] on fg-read-more "The [PERSON_NAME] Advanced Retinal Imaging and Laser Laboratory is a dynamic, d…" at bounding box center [611, 397] width 734 height 109
click at [296, 445] on button "Show more" at bounding box center [282, 443] width 55 height 17
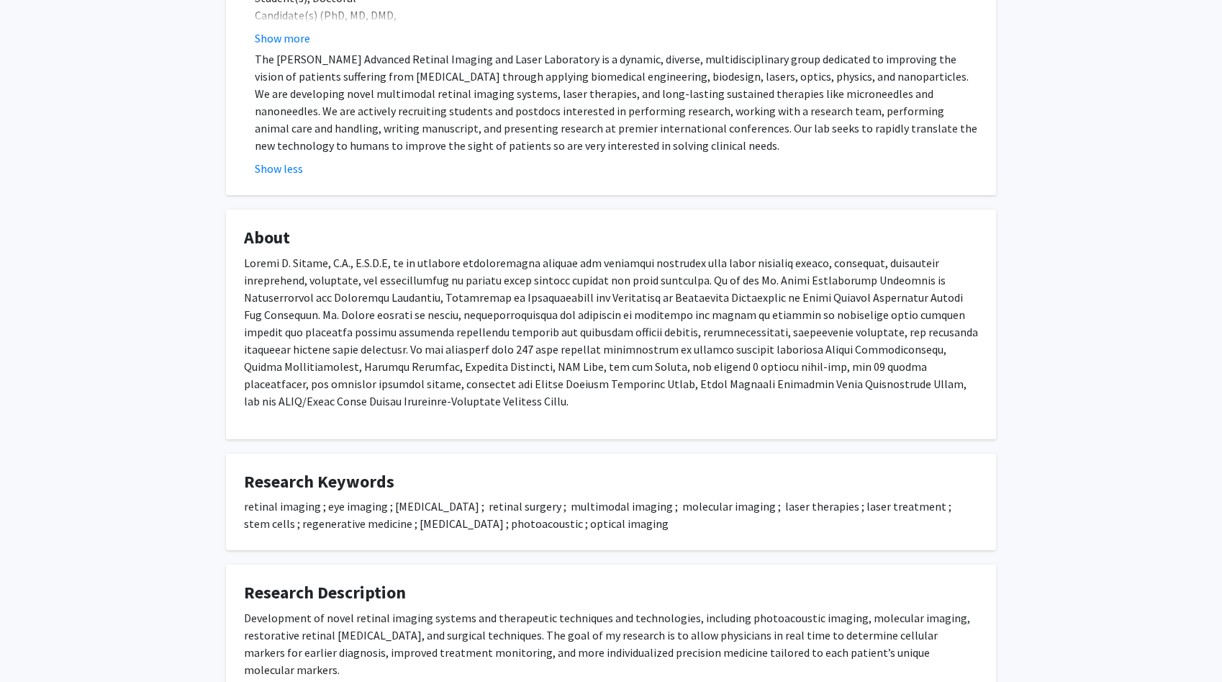
scroll to position [0, 0]
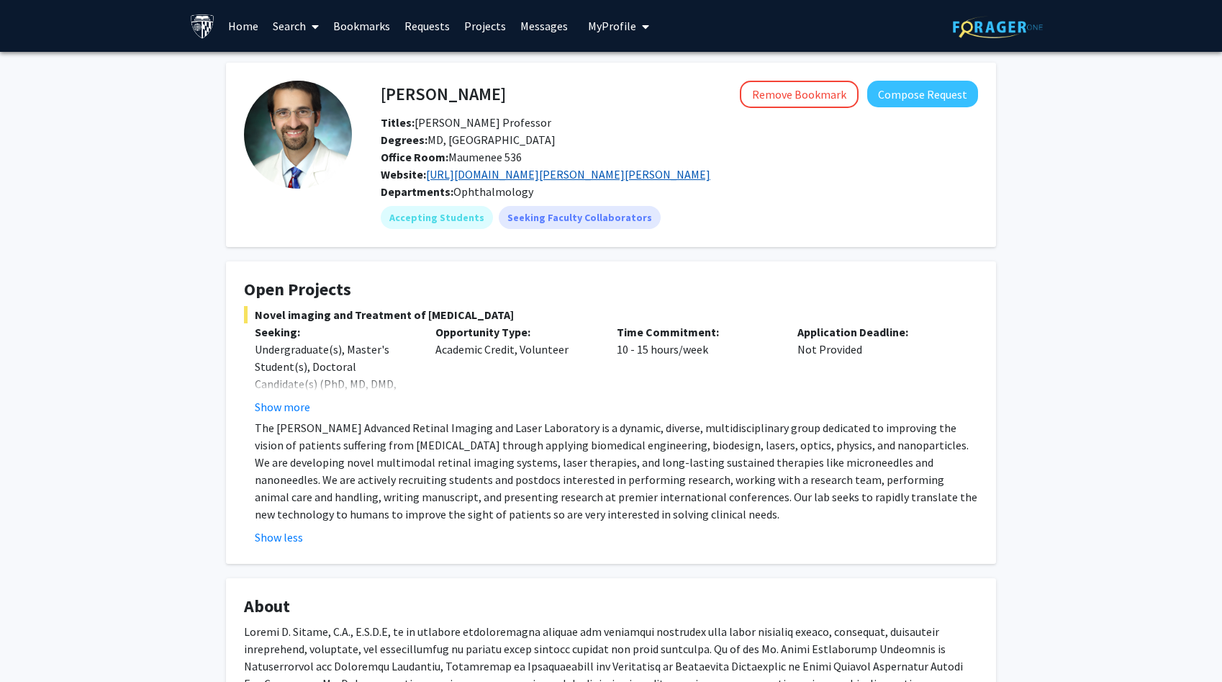
click at [576, 178] on link "[URL][DOMAIN_NAME][PERSON_NAME][PERSON_NAME]" at bounding box center [568, 174] width 284 height 14
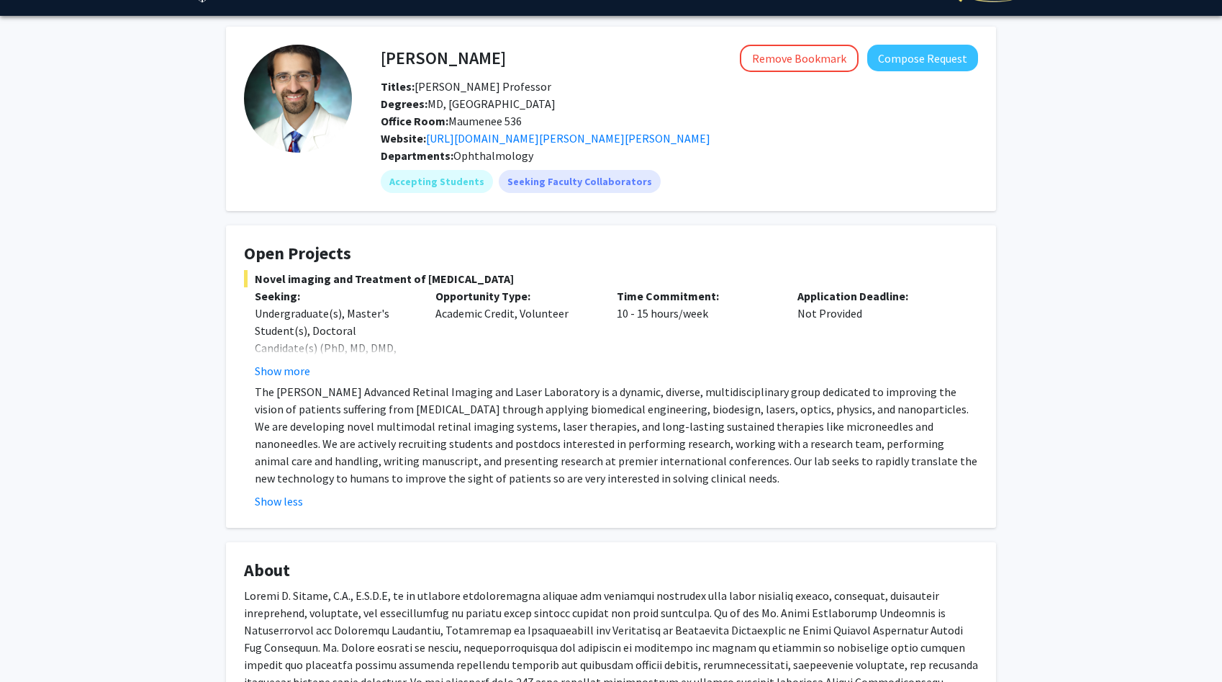
scroll to position [37, 0]
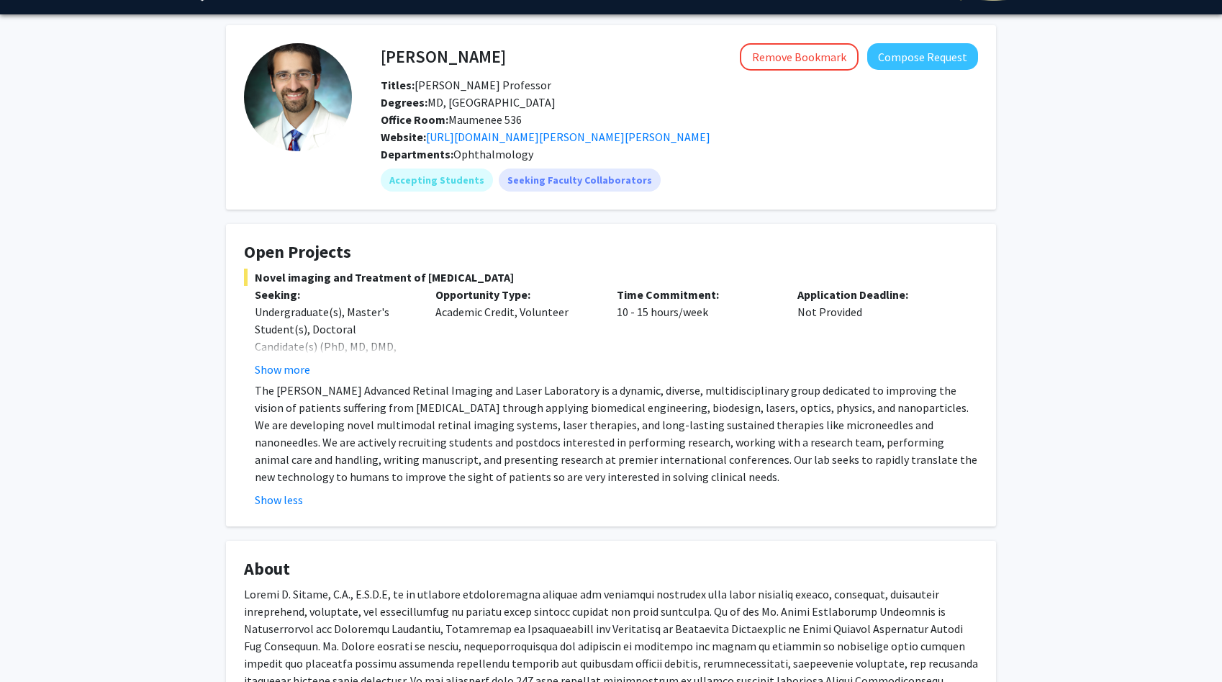
click at [345, 415] on p "The [PERSON_NAME] Advanced Retinal Imaging and Laser Laboratory is a dynamic, d…" at bounding box center [616, 433] width 723 height 104
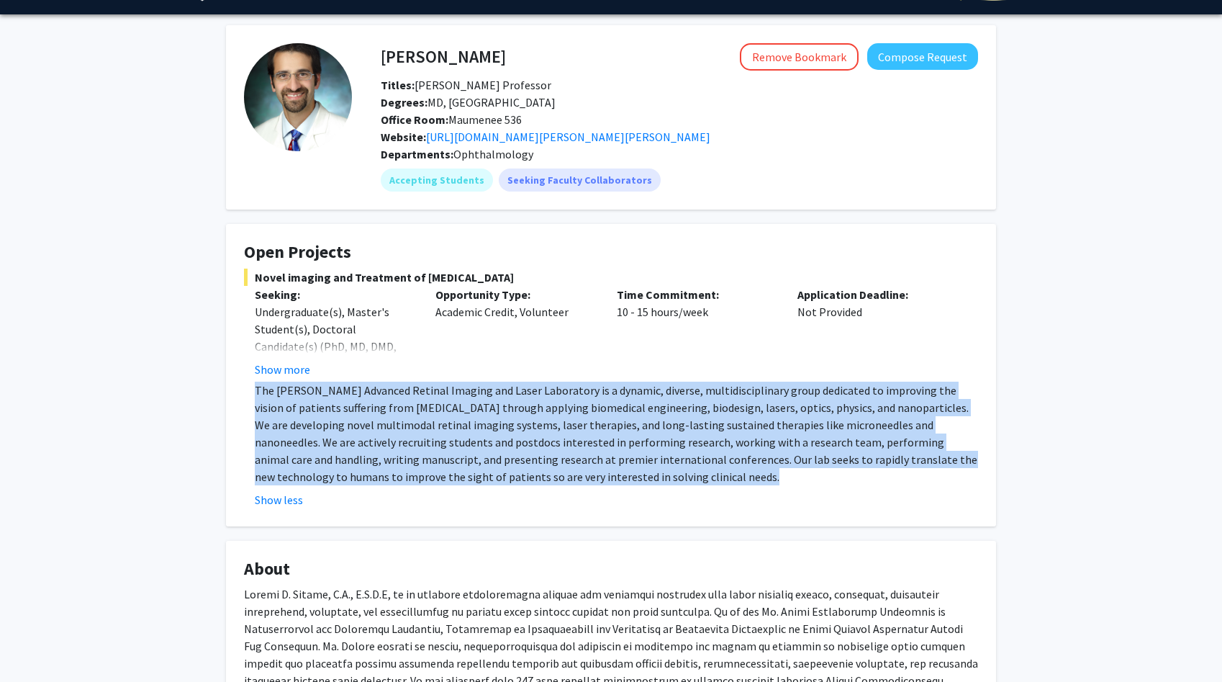
click at [345, 415] on p "The [PERSON_NAME] Advanced Retinal Imaging and Laser Laboratory is a dynamic, d…" at bounding box center [616, 433] width 723 height 104
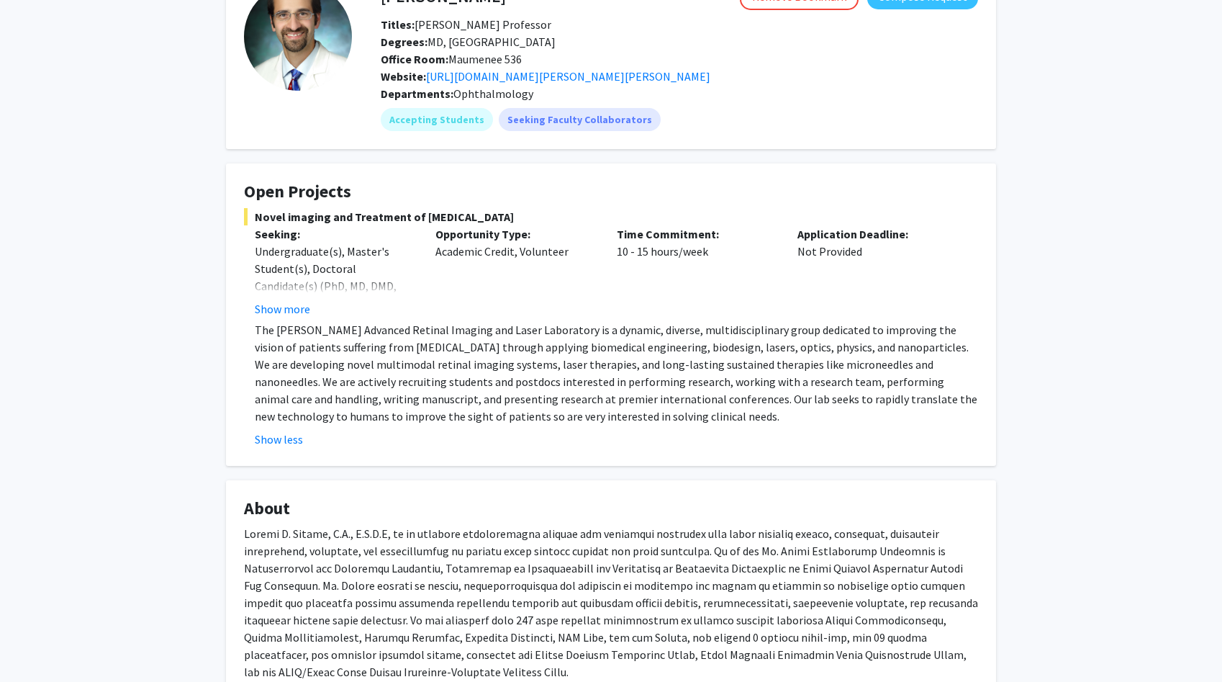
scroll to position [110, 0]
